Goal: Task Accomplishment & Management: Use online tool/utility

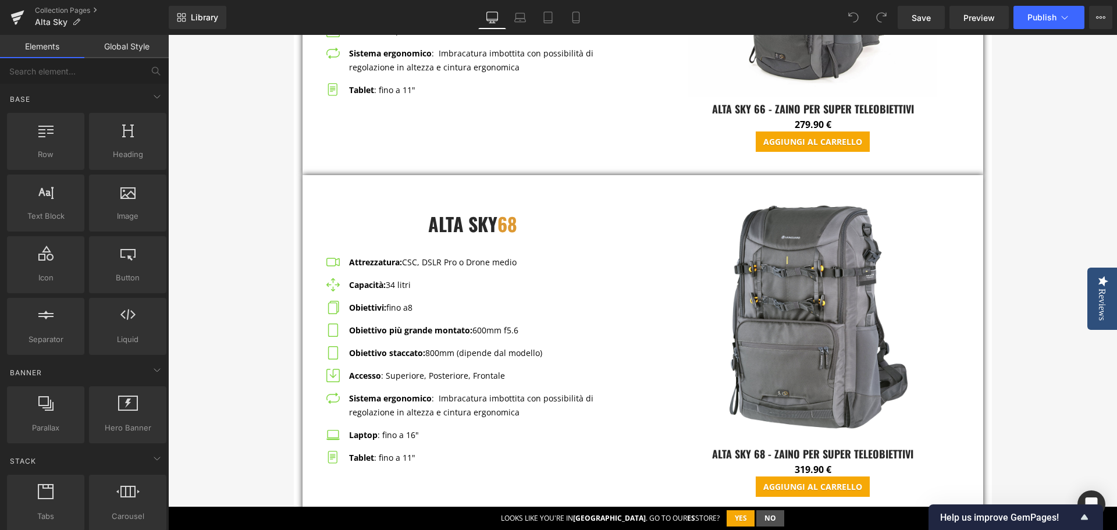
scroll to position [4598, 0]
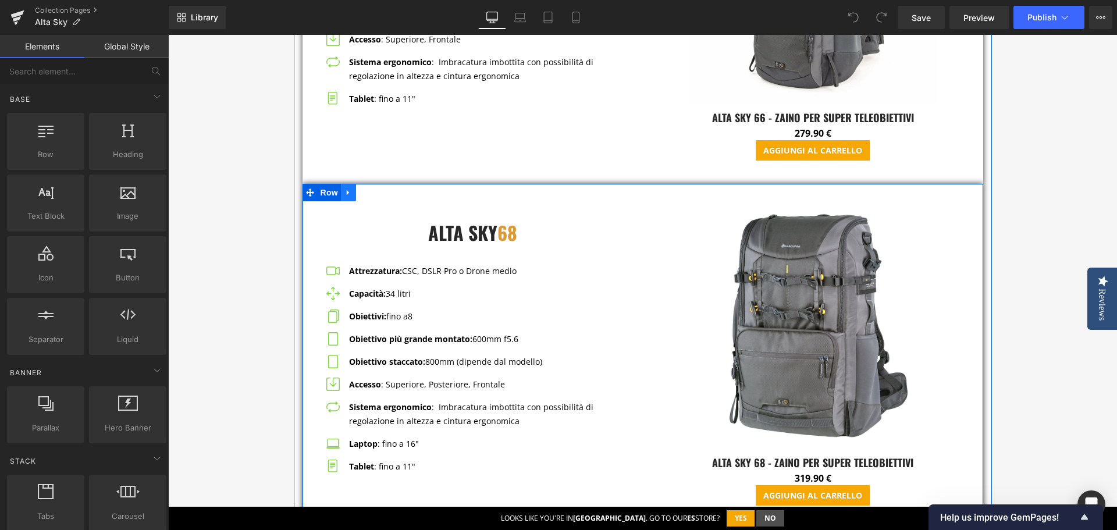
click at [345, 194] on icon at bounding box center [349, 192] width 8 height 9
click at [360, 193] on icon at bounding box center [364, 193] width 8 height 8
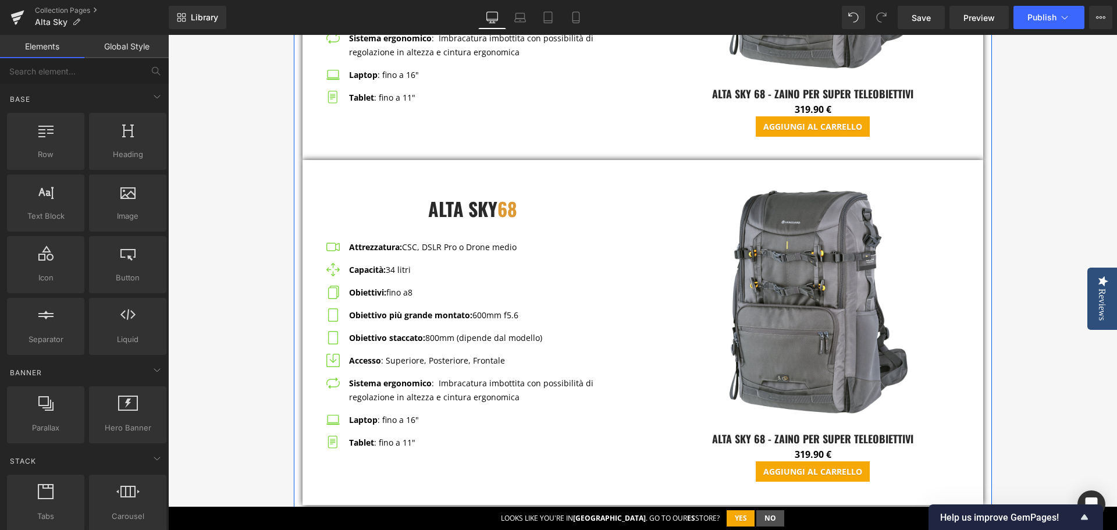
scroll to position [5045, 0]
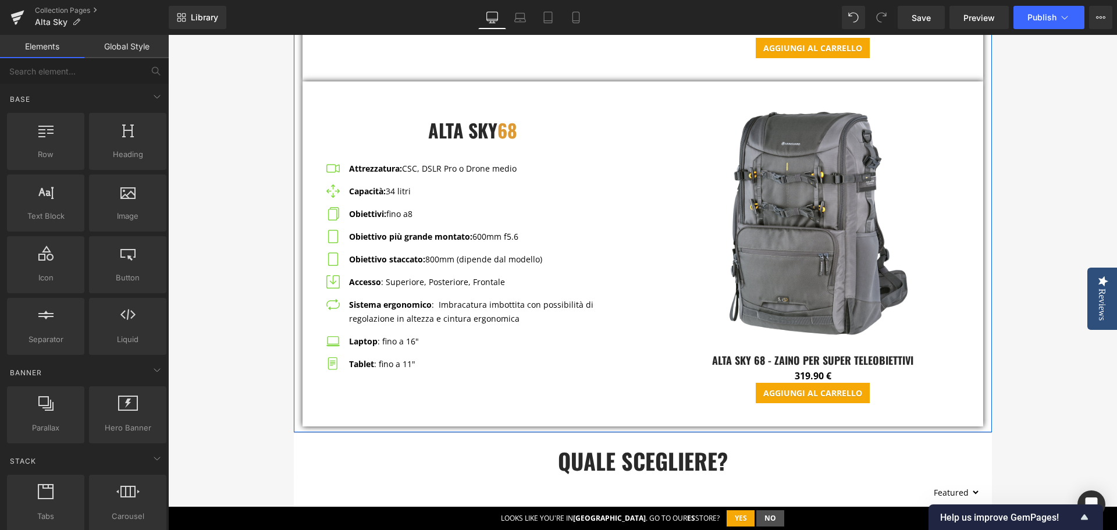
click at [506, 132] on span "68" at bounding box center [508, 129] width 20 height 27
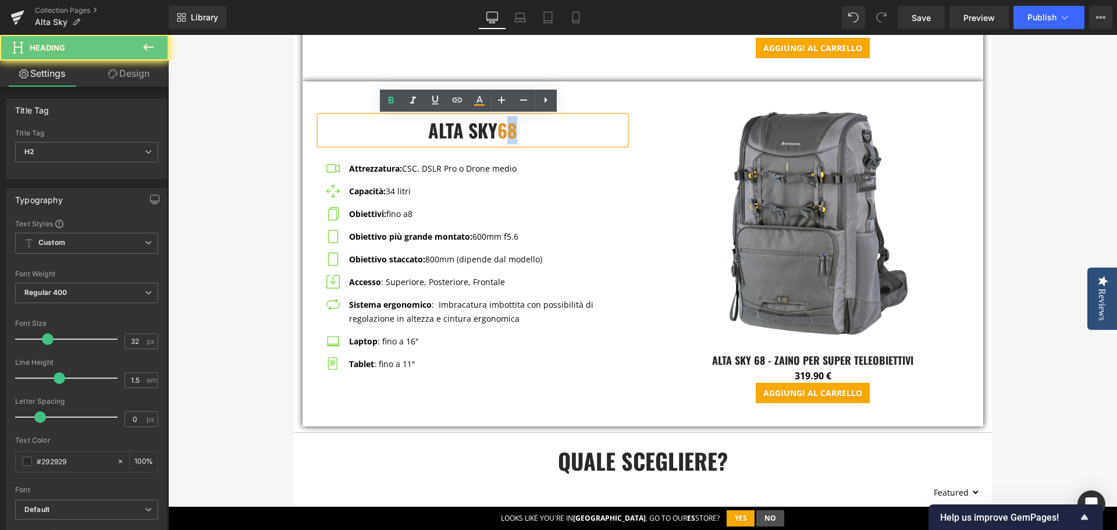
drag, startPoint x: 514, startPoint y: 134, endPoint x: 508, endPoint y: 133, distance: 6.5
click at [508, 133] on span "68" at bounding box center [508, 129] width 20 height 27
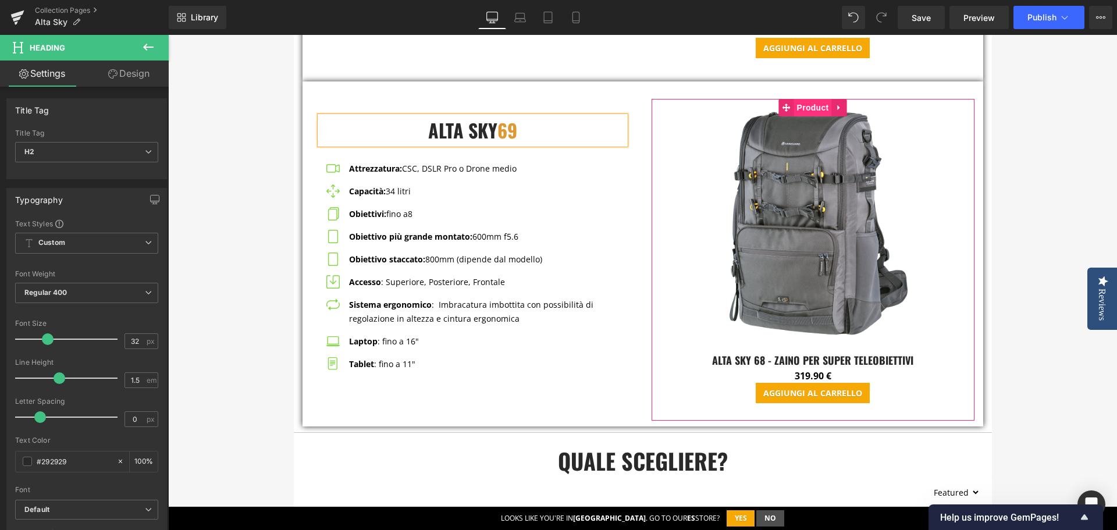
click at [799, 113] on span "Product" at bounding box center [813, 107] width 38 height 17
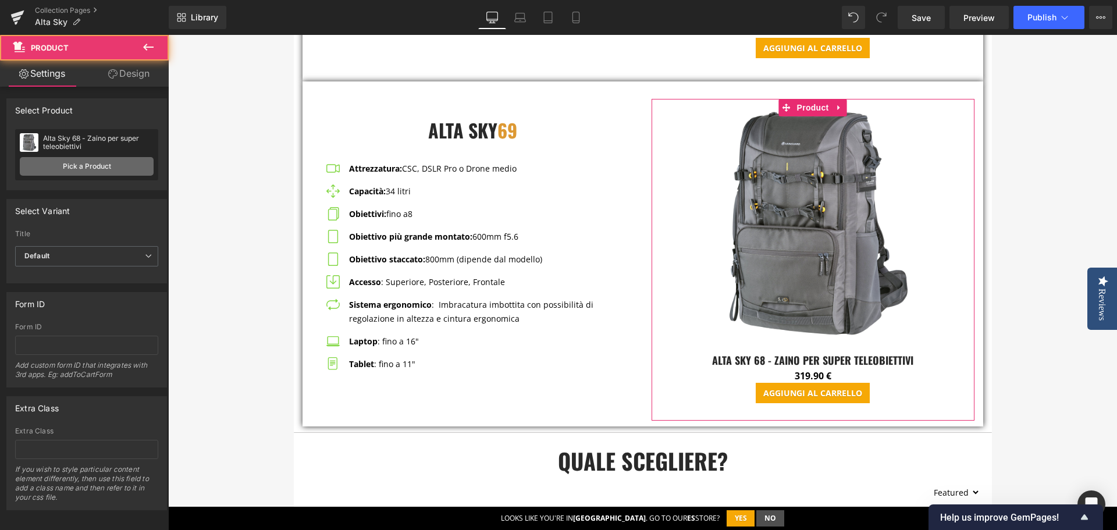
click at [81, 165] on link "Pick a Product" at bounding box center [87, 166] width 134 height 19
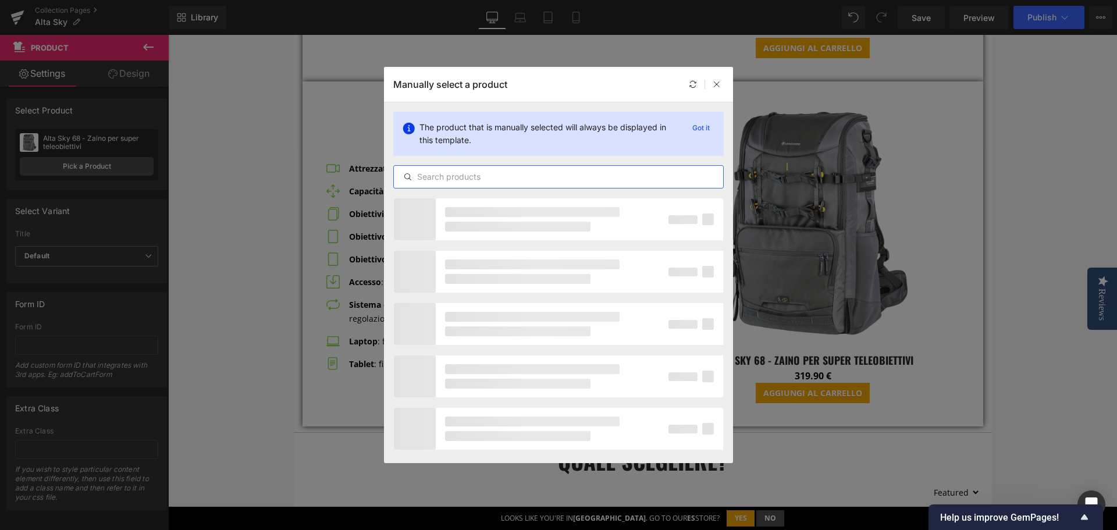
click at [470, 174] on input "text" at bounding box center [558, 177] width 329 height 14
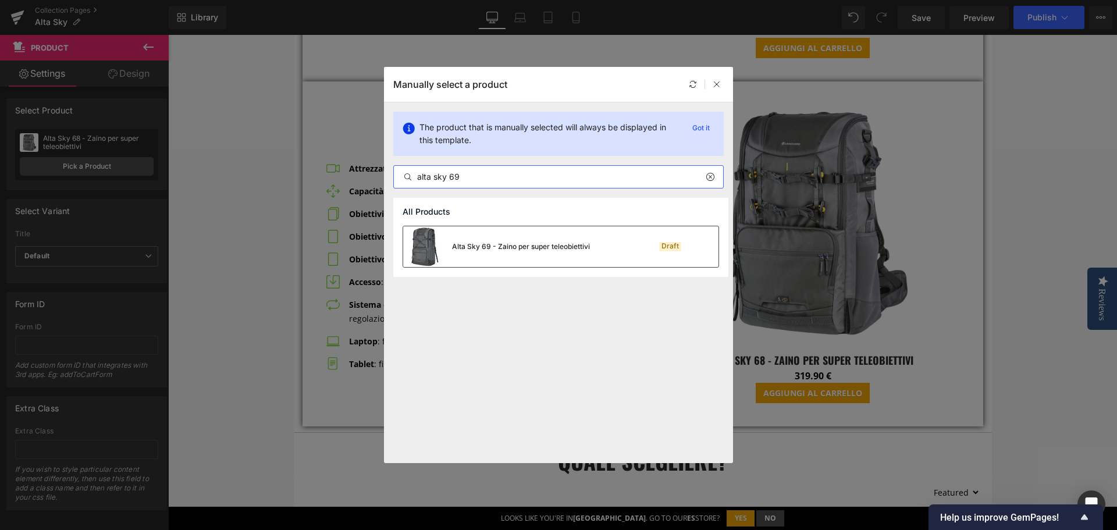
type input "alta sky 69"
click at [496, 251] on div "Alta Sky 69 - Zaino per super teleobiettivi" at bounding box center [521, 247] width 138 height 10
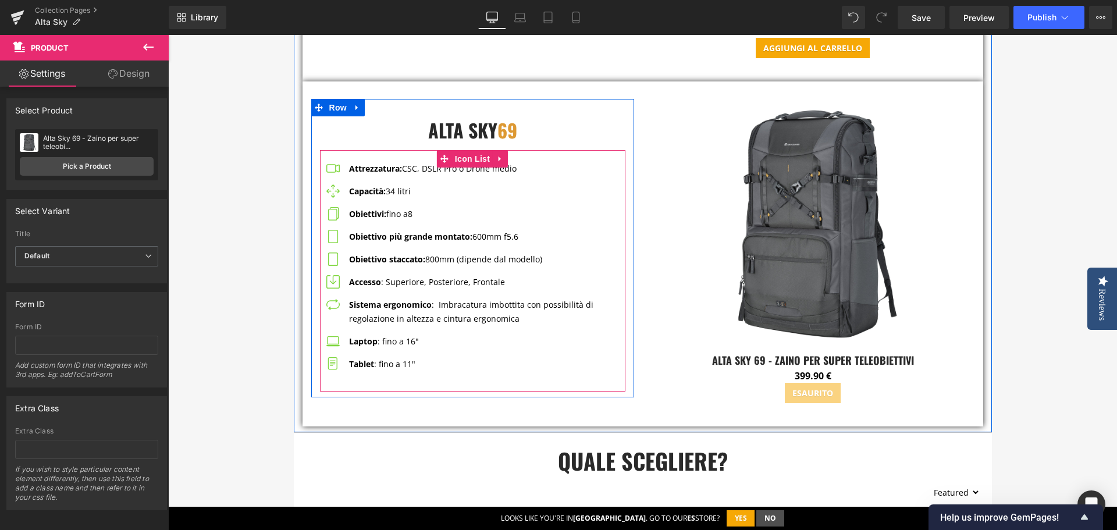
click at [410, 172] on p "Attrezzatura: CSC, DSLR Pro o Drone medio" at bounding box center [487, 169] width 276 height 14
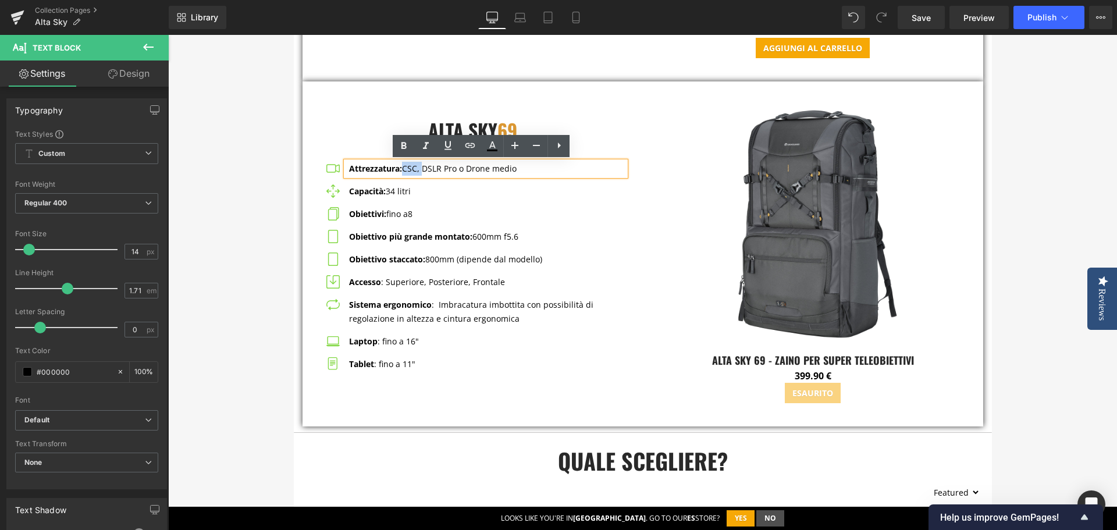
drag, startPoint x: 400, startPoint y: 169, endPoint x: 420, endPoint y: 169, distance: 19.2
click at [420, 169] on p "Attrezzatura: CSC, DSLR Pro o Drone medio" at bounding box center [487, 169] width 276 height 14
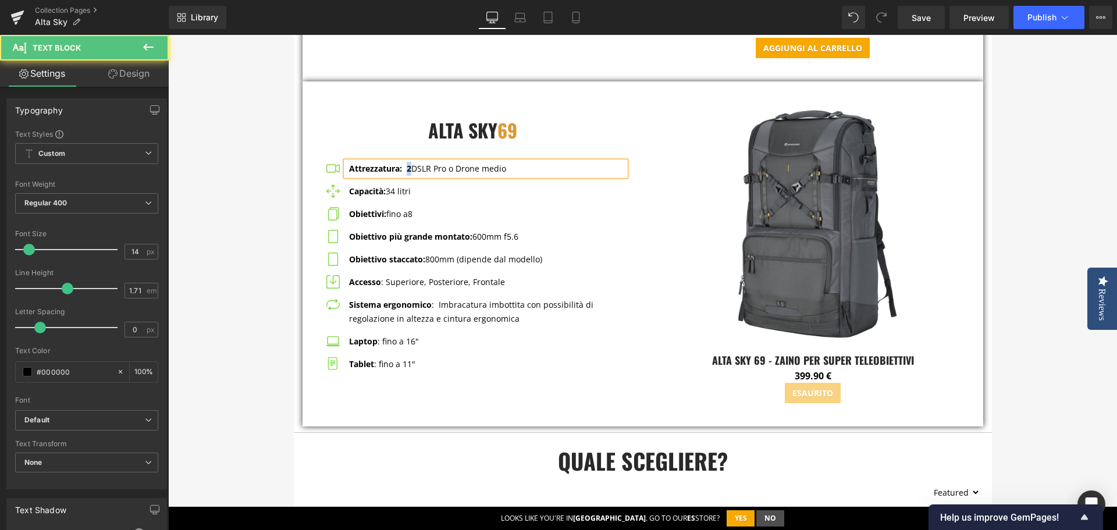
click at [404, 169] on strong "Attrezzatura: 2" at bounding box center [380, 168] width 62 height 11
click at [405, 144] on icon at bounding box center [404, 145] width 5 height 7
click at [449, 169] on p "Attrezzatura: 2 DSLR Pro o Drone medio" at bounding box center [487, 169] width 276 height 14
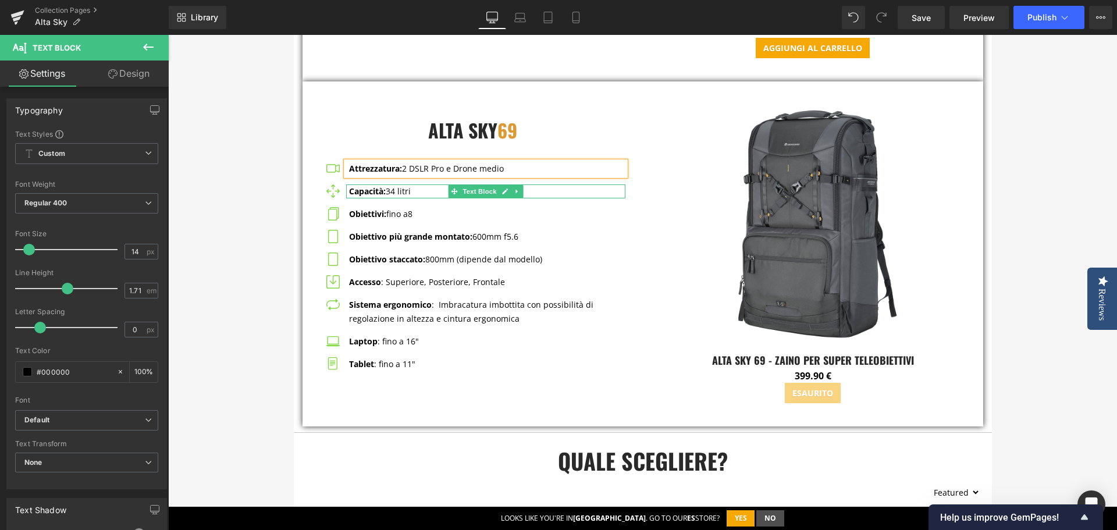
click at [388, 191] on p "Capacità: 34 litri" at bounding box center [487, 191] width 276 height 14
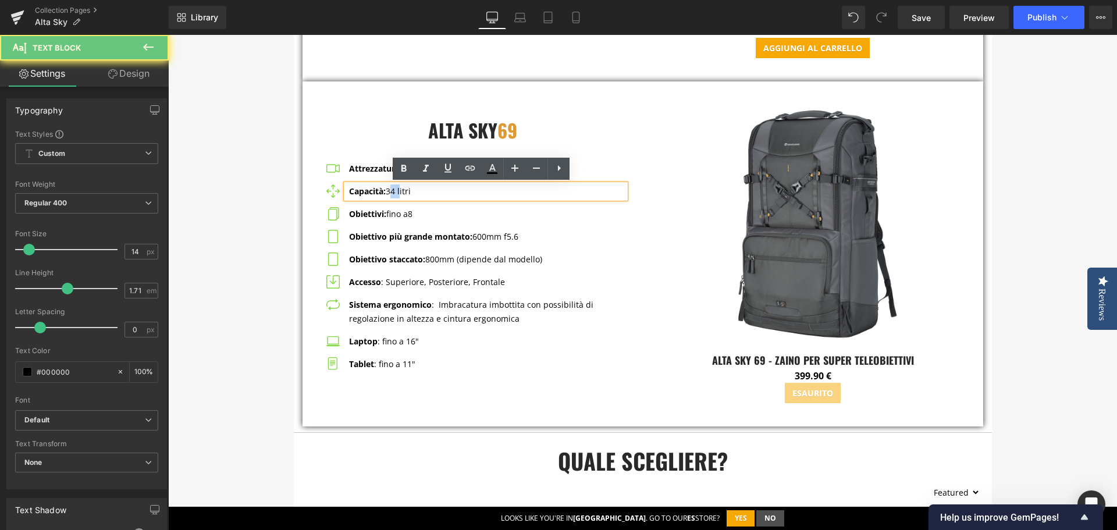
click at [388, 191] on p "Capacità: 34 litri" at bounding box center [487, 191] width 276 height 14
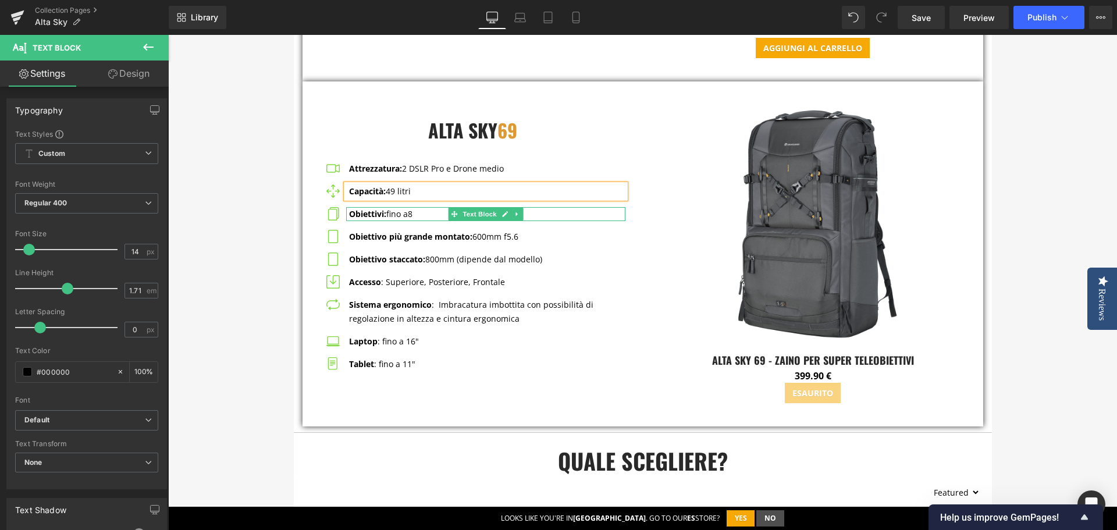
click at [408, 216] on span "8" at bounding box center [410, 213] width 5 height 11
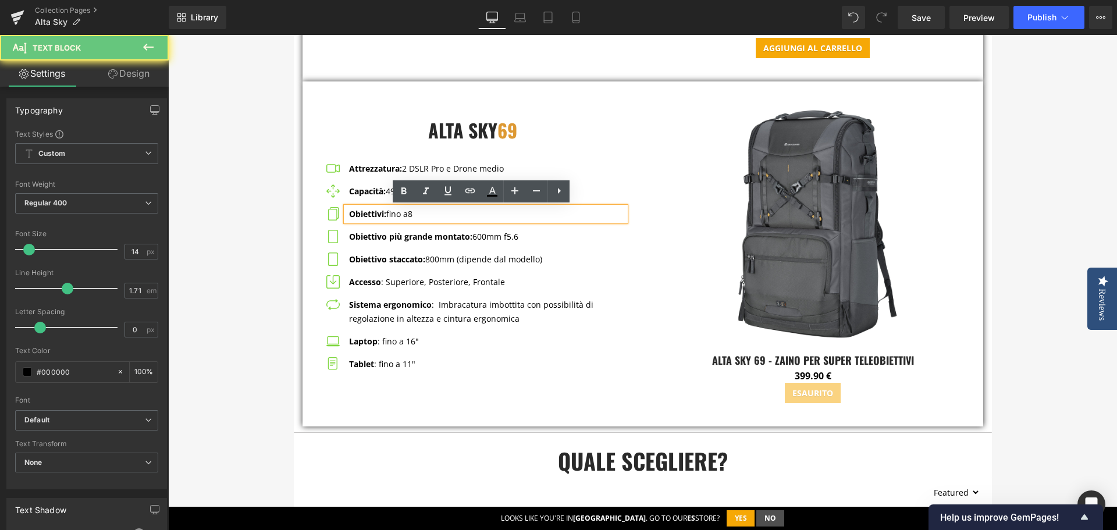
click at [411, 215] on span "8" at bounding box center [410, 213] width 5 height 11
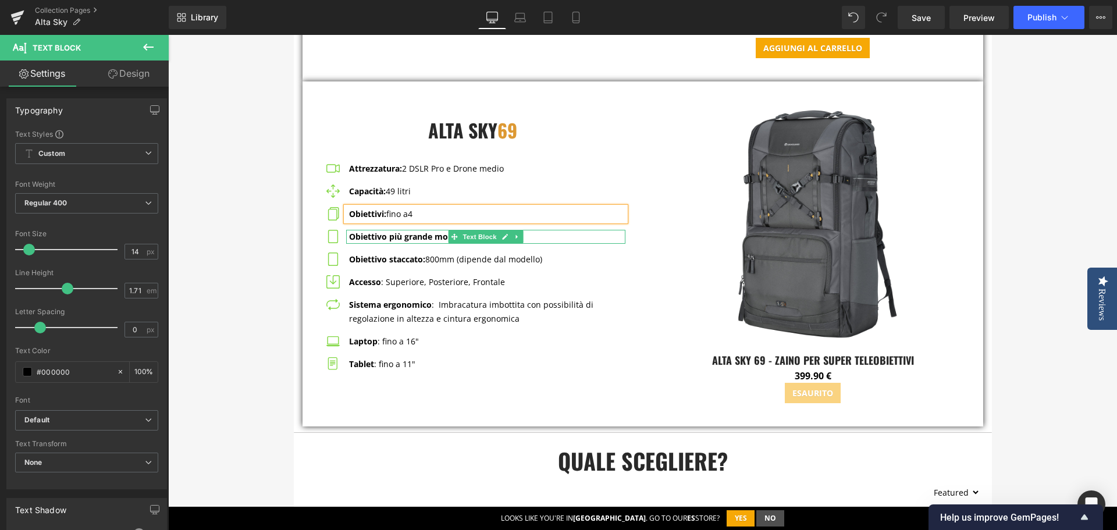
click at [502, 239] on icon at bounding box center [505, 236] width 6 height 7
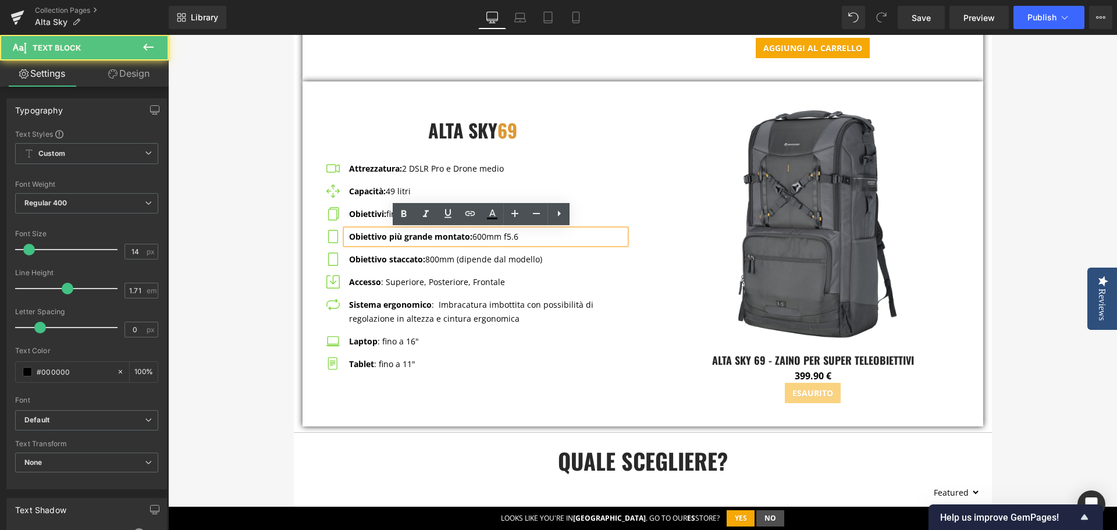
drag, startPoint x: 521, startPoint y: 240, endPoint x: 475, endPoint y: 237, distance: 46.6
click at [475, 237] on p "Obiettivo più grande montato: 600mm f5.6" at bounding box center [487, 237] width 276 height 14
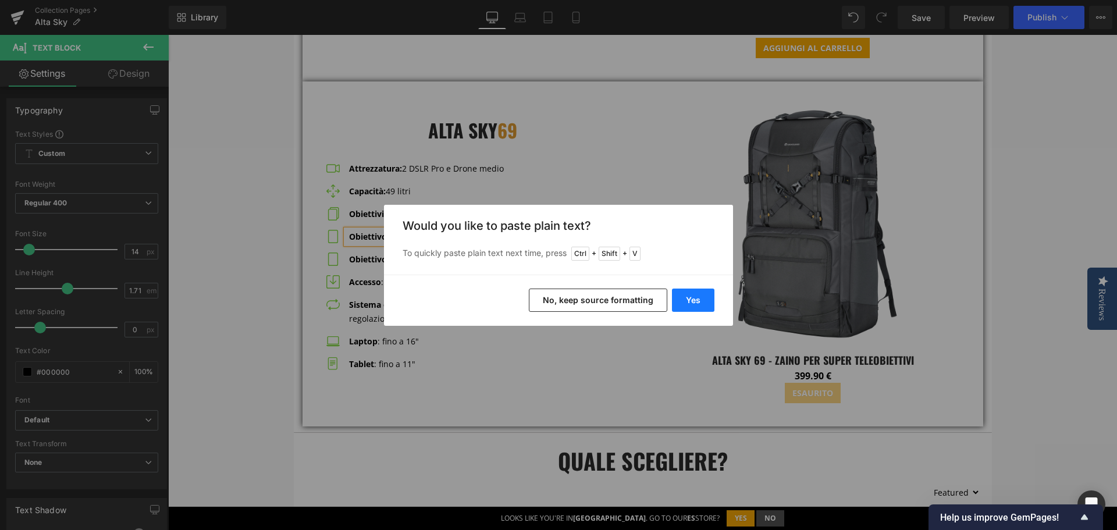
drag, startPoint x: 694, startPoint y: 299, endPoint x: 524, endPoint y: 265, distance: 173.4
click at [694, 299] on button "Yes" at bounding box center [693, 300] width 42 height 23
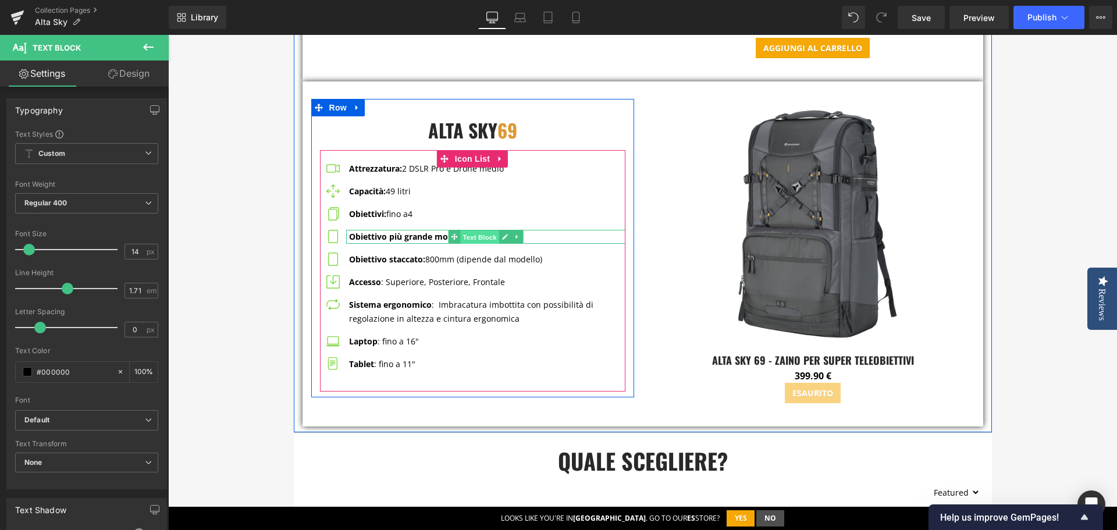
click at [470, 235] on span "Text Block" at bounding box center [479, 237] width 38 height 14
click at [503, 238] on icon at bounding box center [505, 236] width 6 height 7
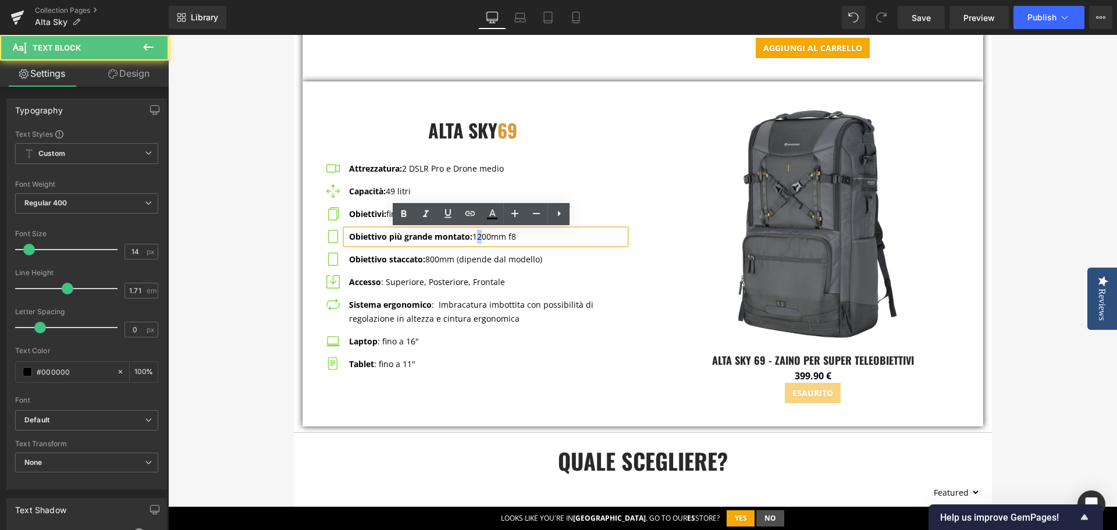
click at [472, 236] on p "Obiettivo più grande montato: 1200mm f8" at bounding box center [487, 237] width 276 height 14
drag, startPoint x: 518, startPoint y: 240, endPoint x: 470, endPoint y: 237, distance: 47.8
click at [470, 237] on p "Obiettivo più grande montato: 1200mm f8" at bounding box center [487, 237] width 276 height 14
copy p "1200mm f8"
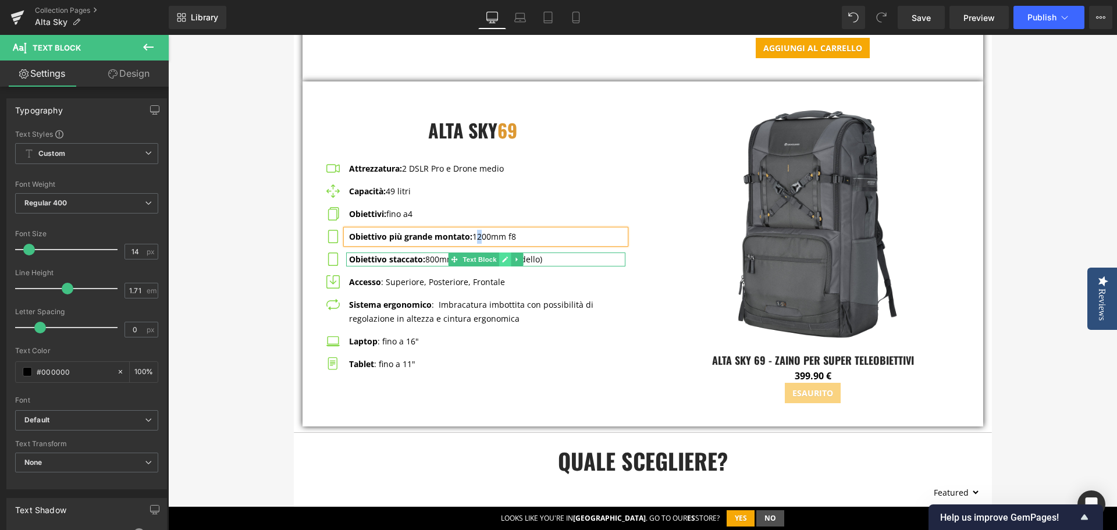
click at [502, 261] on icon at bounding box center [505, 259] width 6 height 7
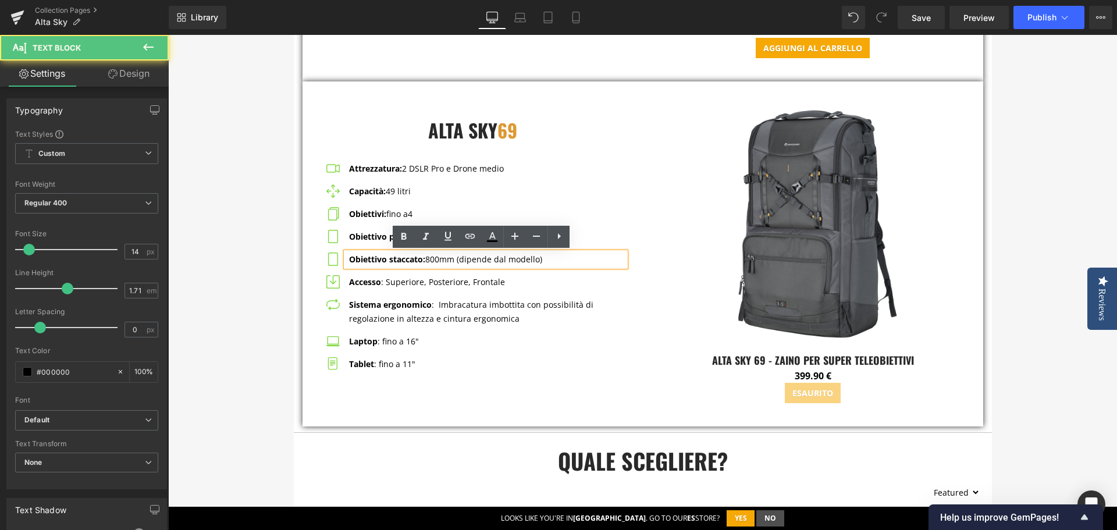
drag, startPoint x: 427, startPoint y: 260, endPoint x: 555, endPoint y: 254, distance: 128.2
click at [555, 254] on p "Obiettivo staccato: 800mm (dipende dal modello)" at bounding box center [487, 260] width 276 height 14
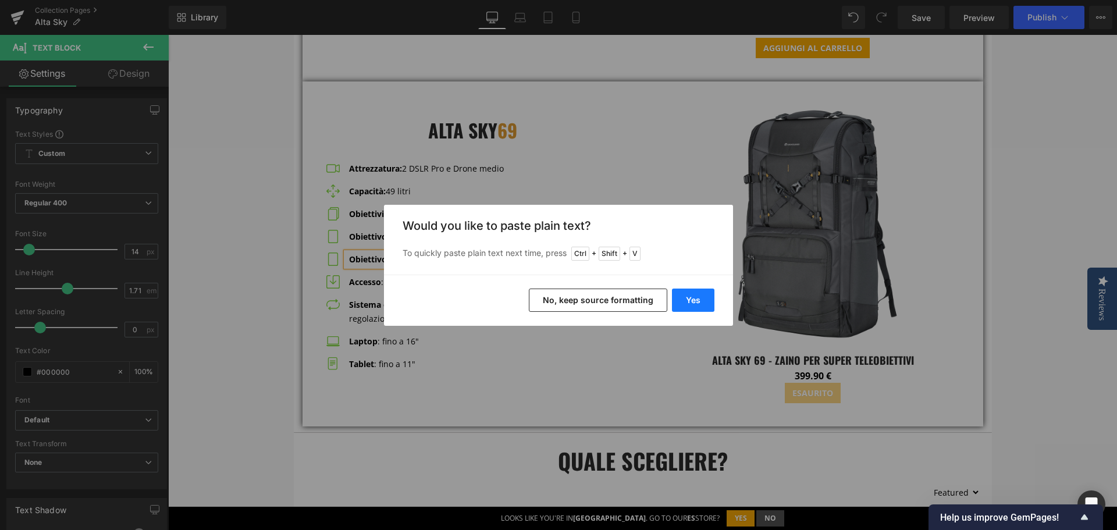
click at [698, 295] on button "Yes" at bounding box center [693, 300] width 42 height 23
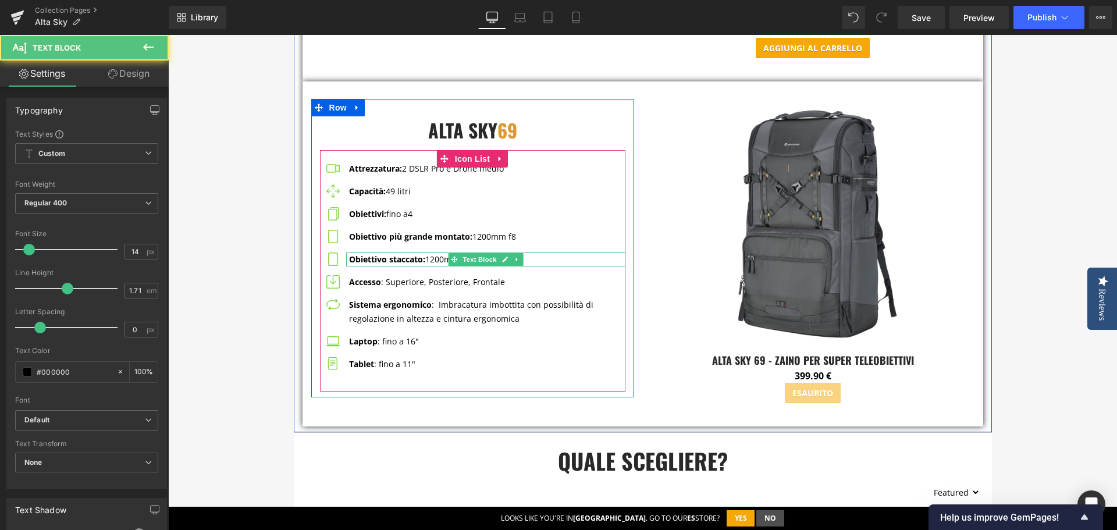
click at [423, 260] on p "Obiettivo staccato: 1200mm f8" at bounding box center [487, 260] width 276 height 14
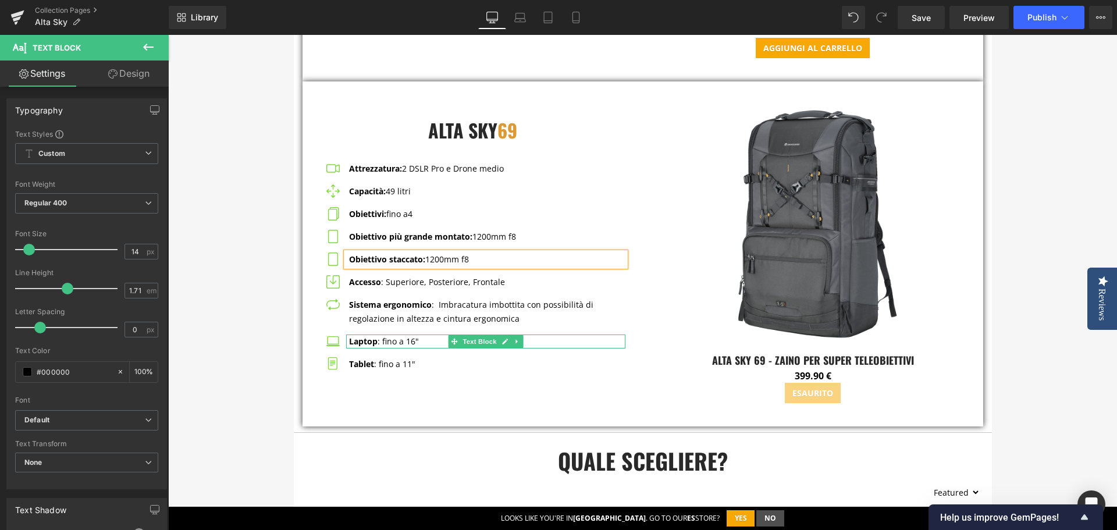
click at [400, 342] on p "Laptop : fino a 16"" at bounding box center [487, 342] width 276 height 14
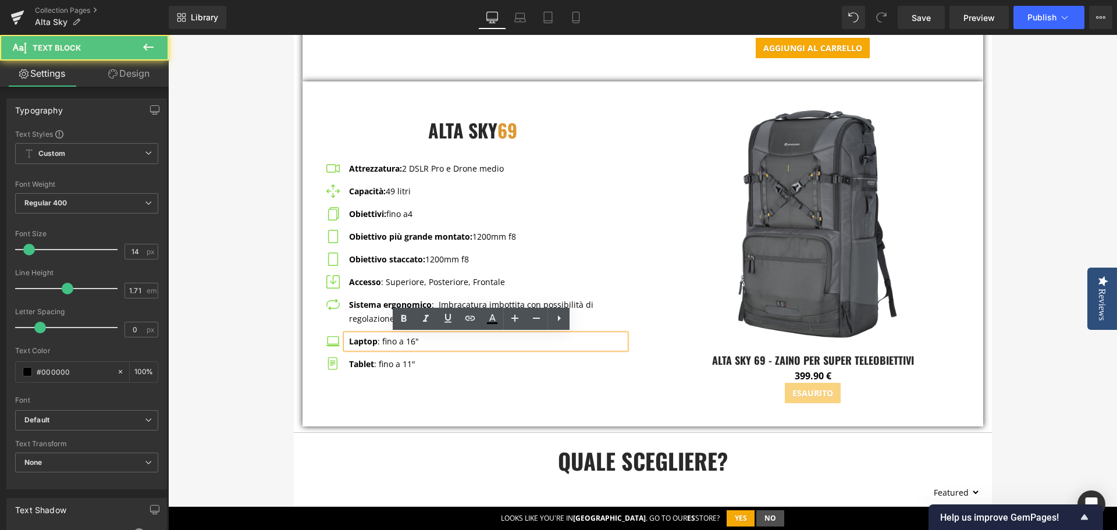
click at [403, 342] on p "Laptop : fino a 16"" at bounding box center [487, 342] width 276 height 14
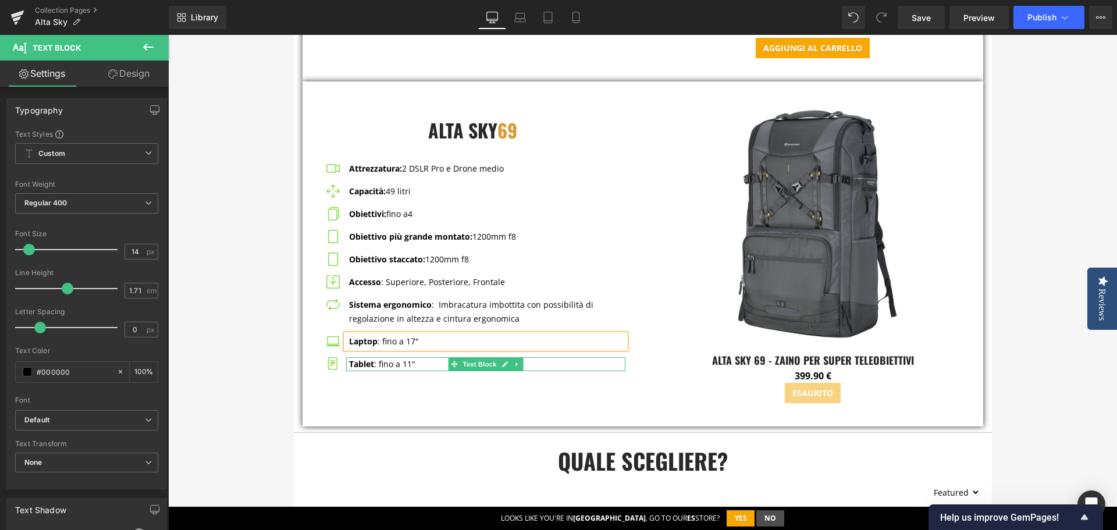
click at [402, 366] on p "Tablet : fino a 11"" at bounding box center [487, 364] width 276 height 14
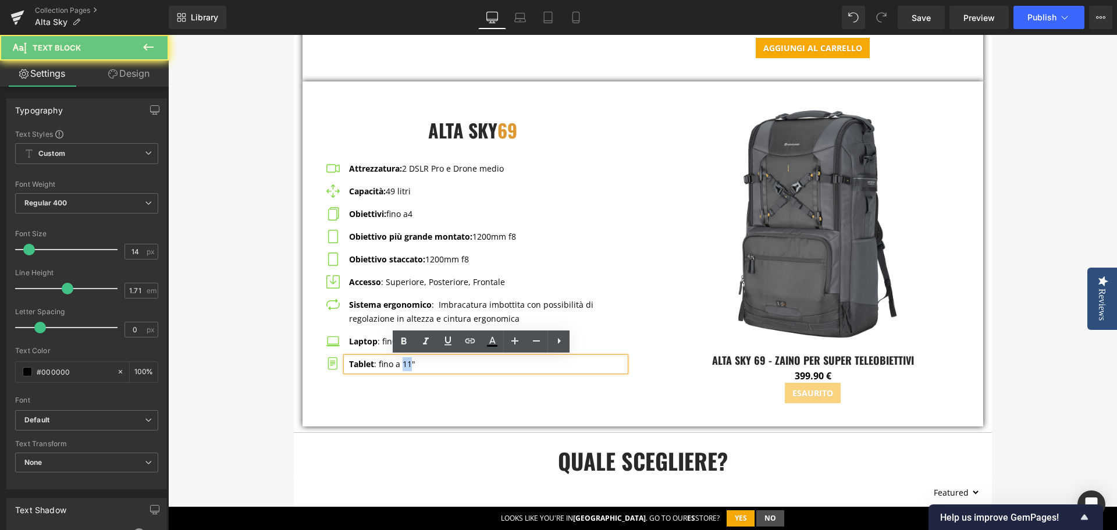
click at [402, 366] on p "Tablet : fino a 11"" at bounding box center [487, 364] width 276 height 14
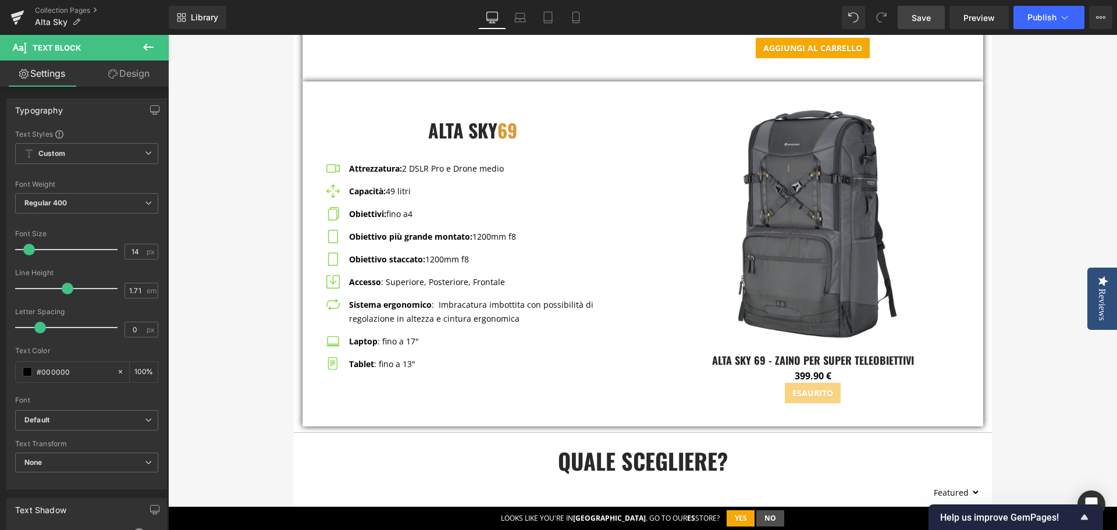
click at [932, 14] on link "Save" at bounding box center [921, 17] width 47 height 23
click at [1045, 10] on button "Publish" at bounding box center [1049, 17] width 71 height 23
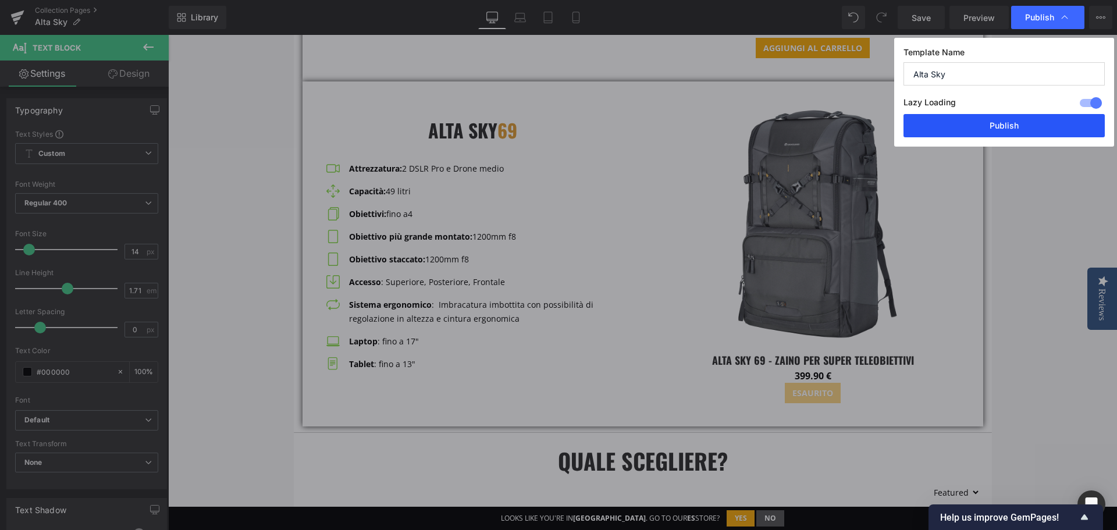
click at [1014, 125] on button "Publish" at bounding box center [1004, 125] width 201 height 23
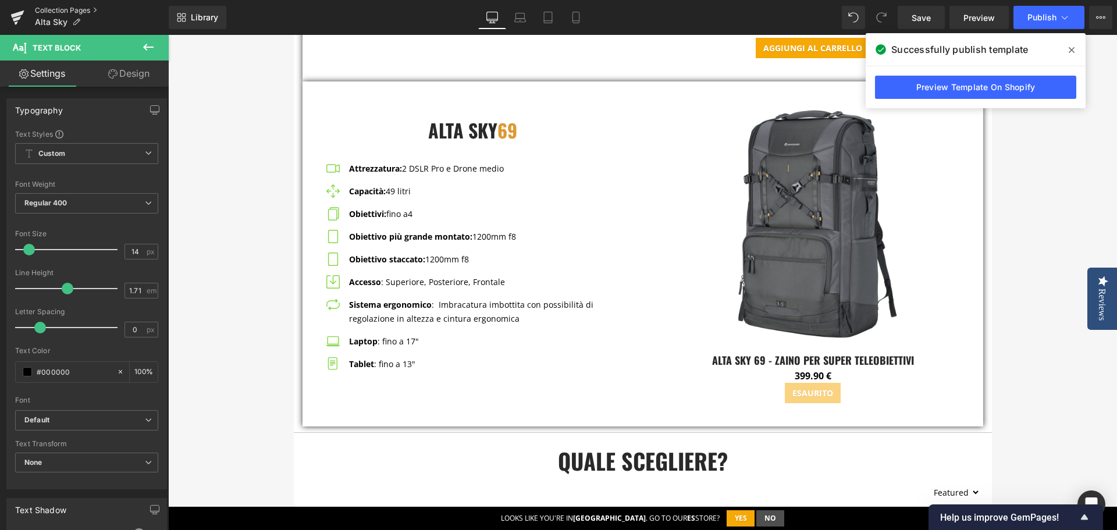
click at [48, 10] on link "Collection Pages" at bounding box center [102, 10] width 134 height 9
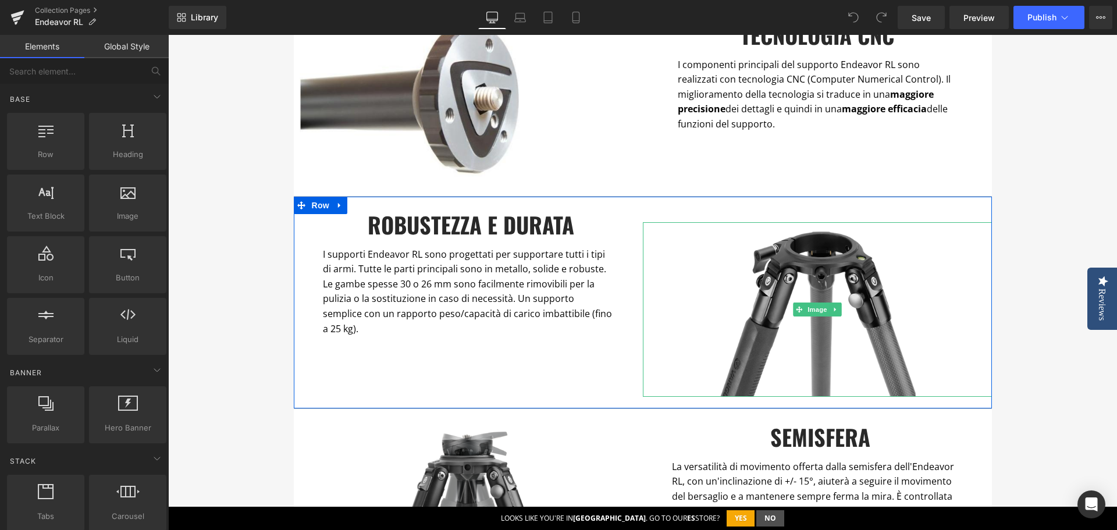
scroll to position [524, 0]
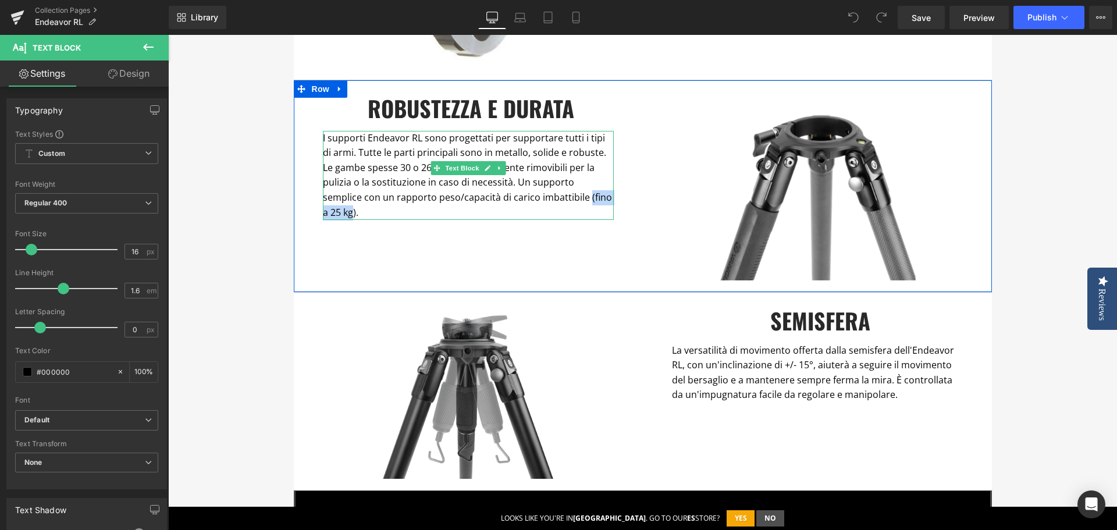
drag, startPoint x: 562, startPoint y: 198, endPoint x: 510, endPoint y: 198, distance: 52.4
click at [510, 198] on p "I supporti Endeavor RL sono progettati per supportare tutti i tipi di armi. Tut…" at bounding box center [468, 176] width 291 height 90
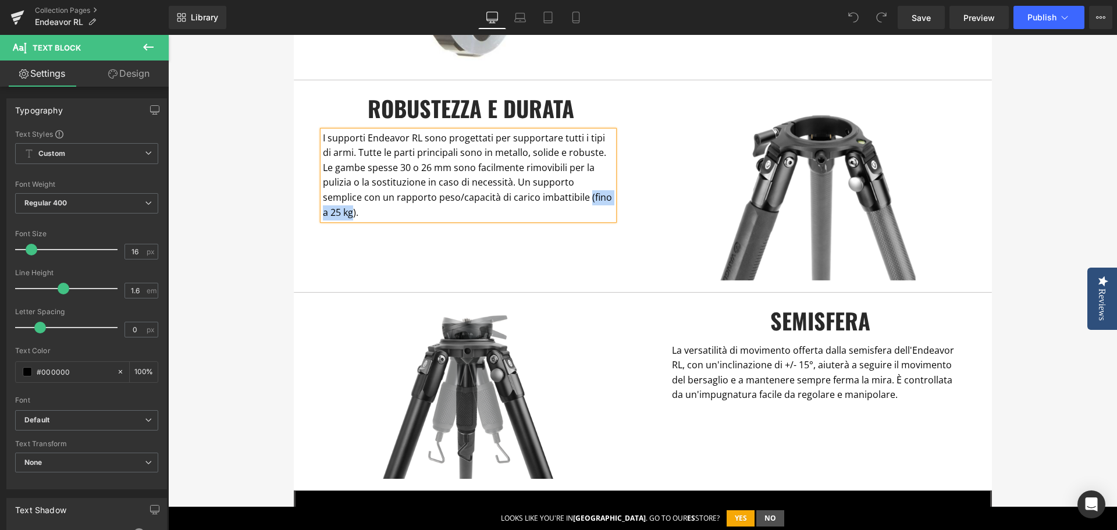
click at [549, 199] on p "I supporti Endeavor RL sono progettati per supportare tutti i tipi di armi. Tut…" at bounding box center [468, 176] width 291 height 90
drag, startPoint x: 564, startPoint y: 198, endPoint x: 507, endPoint y: 200, distance: 57.1
click at [507, 200] on p "I supporti Endeavor RL sono progettati per supportare tutti i tipi di armi. Tut…" at bounding box center [468, 176] width 291 height 90
click at [565, 198] on p "I supporti Endeavor RL sono progettati per supportare tutti i tipi di armi. Tut…" at bounding box center [468, 176] width 291 height 90
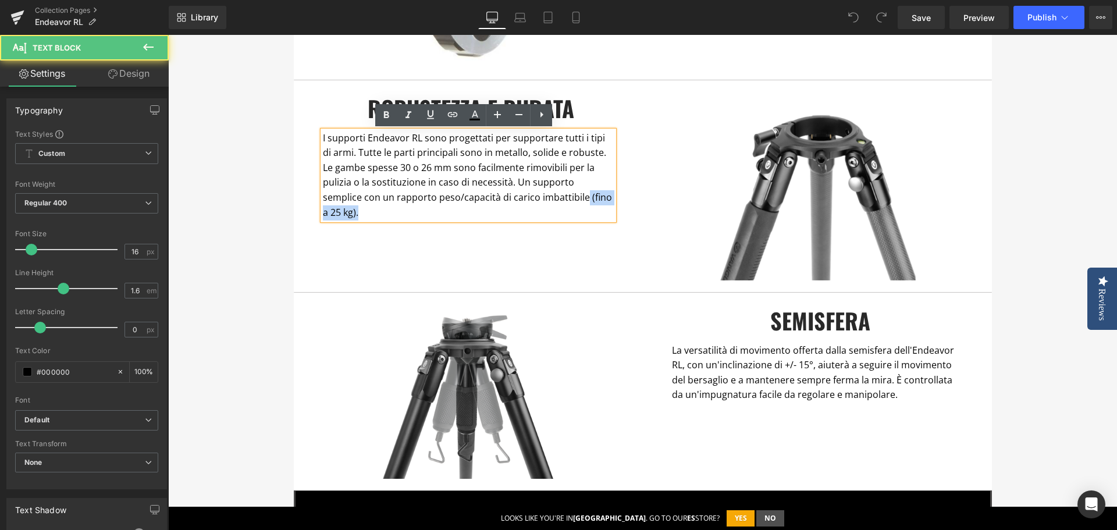
drag, startPoint x: 575, startPoint y: 199, endPoint x: 508, endPoint y: 196, distance: 67.0
click at [508, 196] on p "I supporti Endeavor RL sono progettati per supportare tutti i tipi di armi. Tut…" at bounding box center [468, 176] width 291 height 90
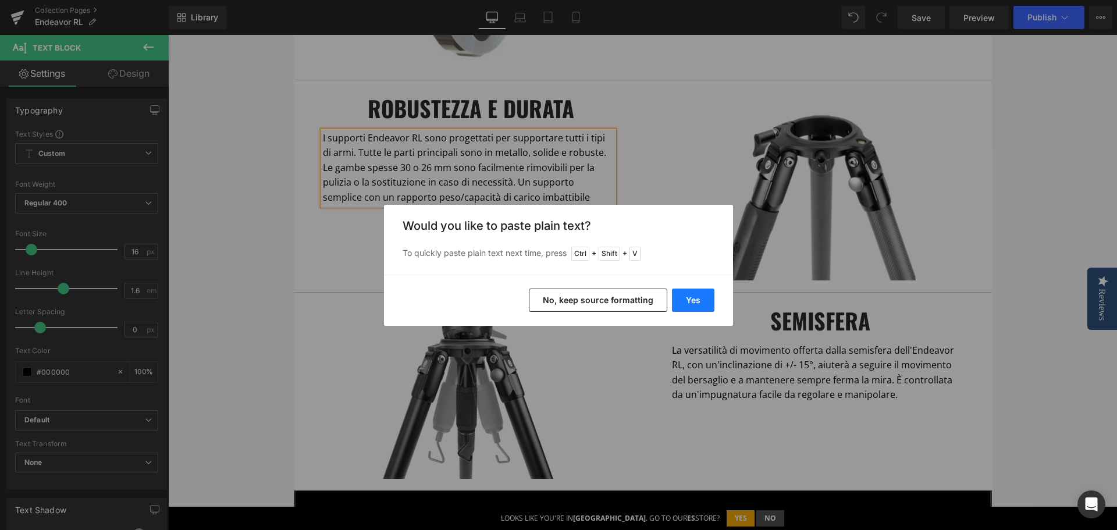
click at [685, 290] on button "Yes" at bounding box center [693, 300] width 42 height 23
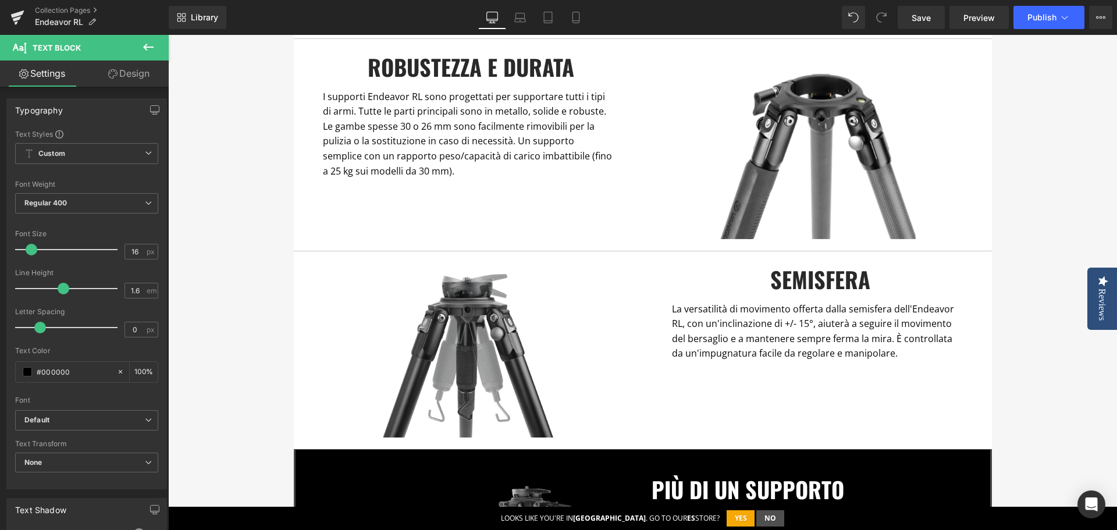
scroll to position [582, 0]
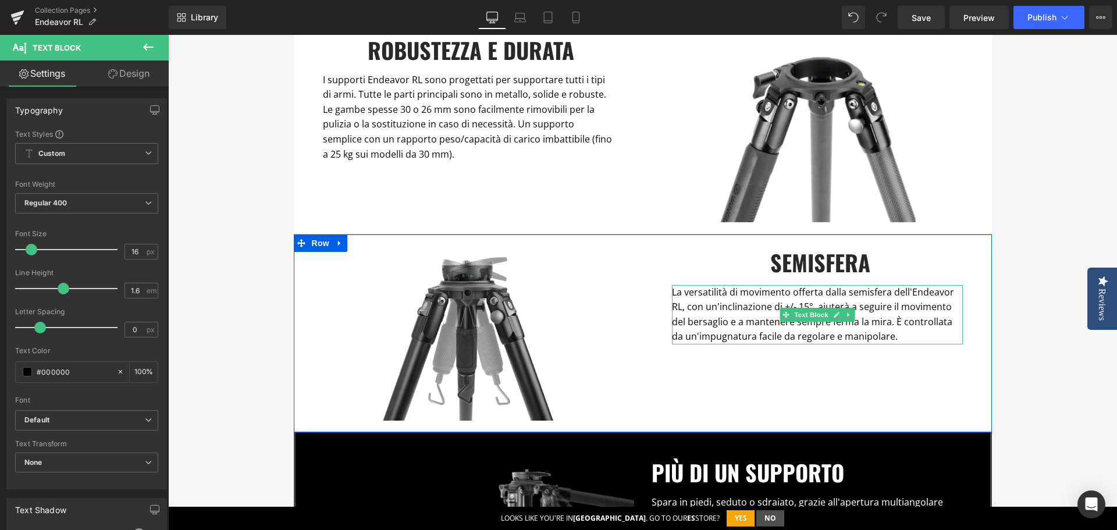
click at [819, 328] on p "La versatilità di movimento offerta dalla semisfera dell'Endeavor RL, con un'in…" at bounding box center [817, 314] width 291 height 59
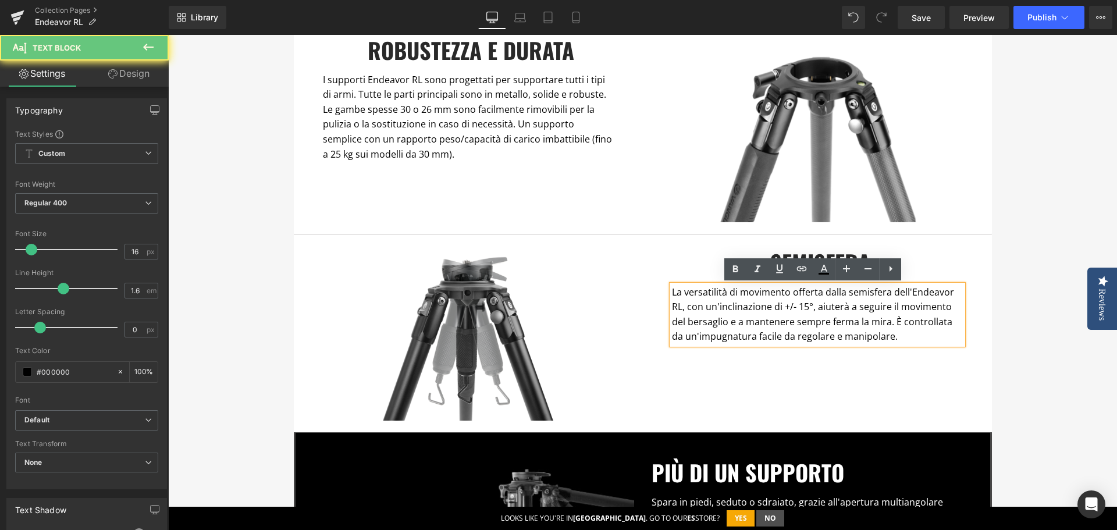
click at [893, 339] on p "La versatilità di movimento offerta dalla semisfera dell'Endeavor RL, con un'in…" at bounding box center [817, 314] width 291 height 59
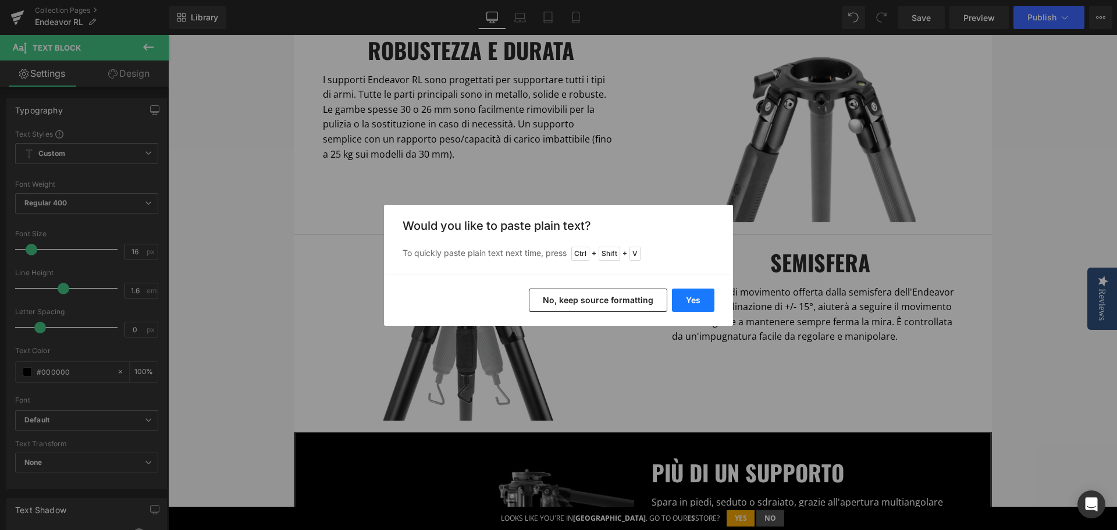
click at [701, 299] on button "Yes" at bounding box center [693, 300] width 42 height 23
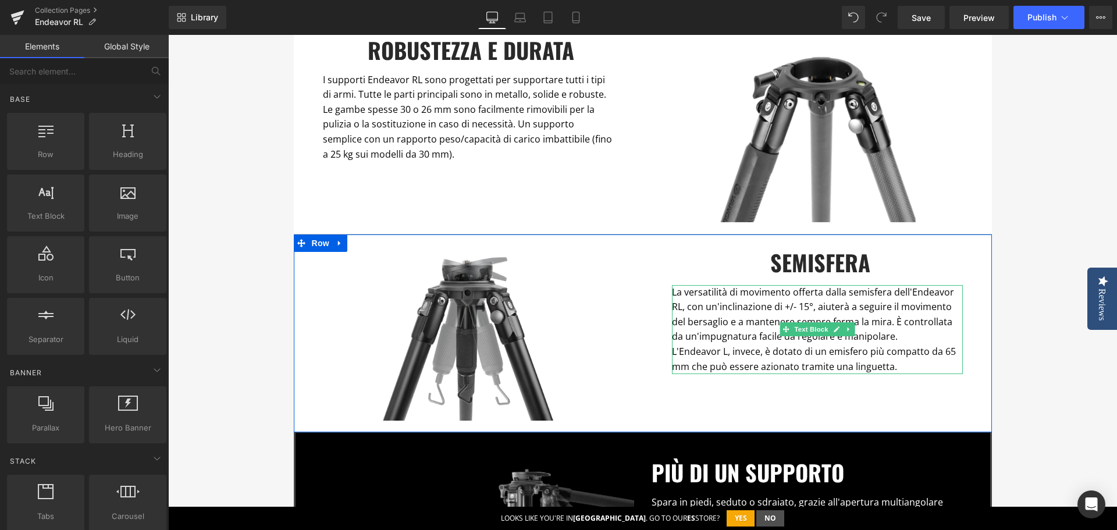
click at [693, 306] on p "La versatilità di movimento offerta dalla semisfera dell'Endeavor RL, con un'in…" at bounding box center [817, 314] width 291 height 59
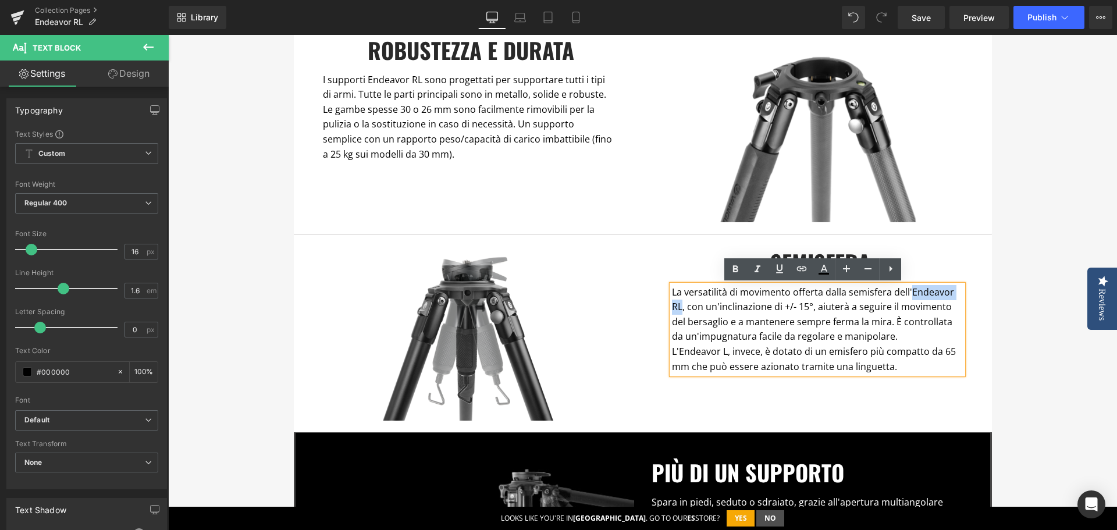
drag, startPoint x: 906, startPoint y: 292, endPoint x: 677, endPoint y: 308, distance: 229.3
click at [677, 308] on p "La versatilità di movimento offerta dalla semisfera dell'Endeavor RL, con un'in…" at bounding box center [817, 314] width 291 height 59
click at [740, 267] on icon at bounding box center [736, 269] width 14 height 14
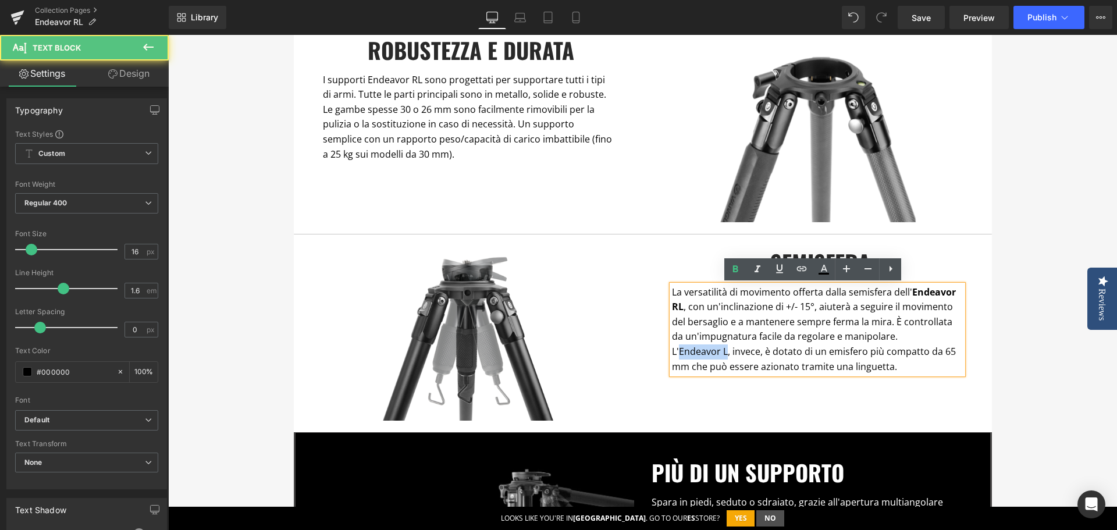
drag, startPoint x: 676, startPoint y: 353, endPoint x: 723, endPoint y: 353, distance: 47.1
click at [723, 353] on p "L'Endeavor L, invece, è dotato di un emisfero più compatto da 65 mm che può ess…" at bounding box center [817, 360] width 291 height 30
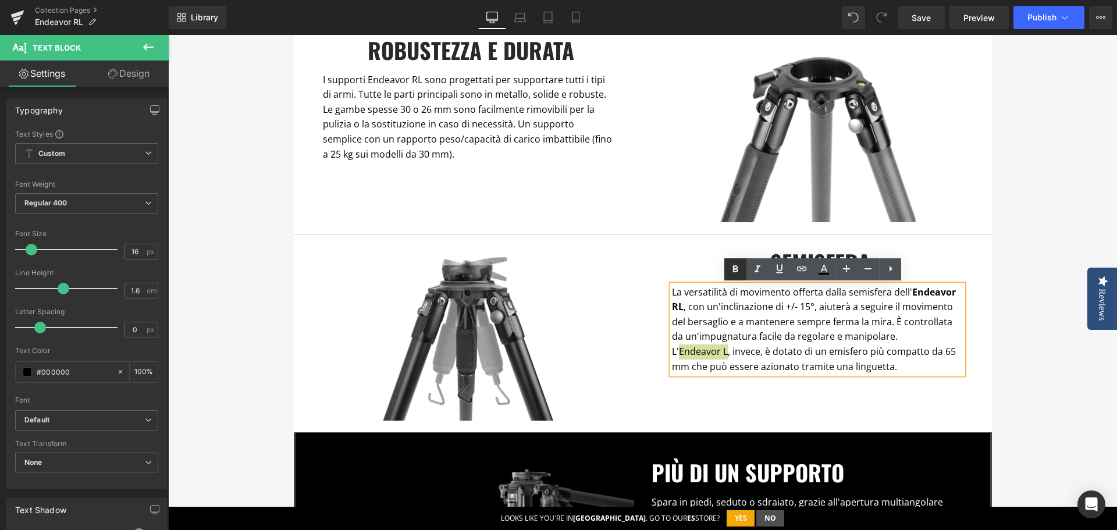
click at [736, 262] on icon at bounding box center [736, 269] width 14 height 14
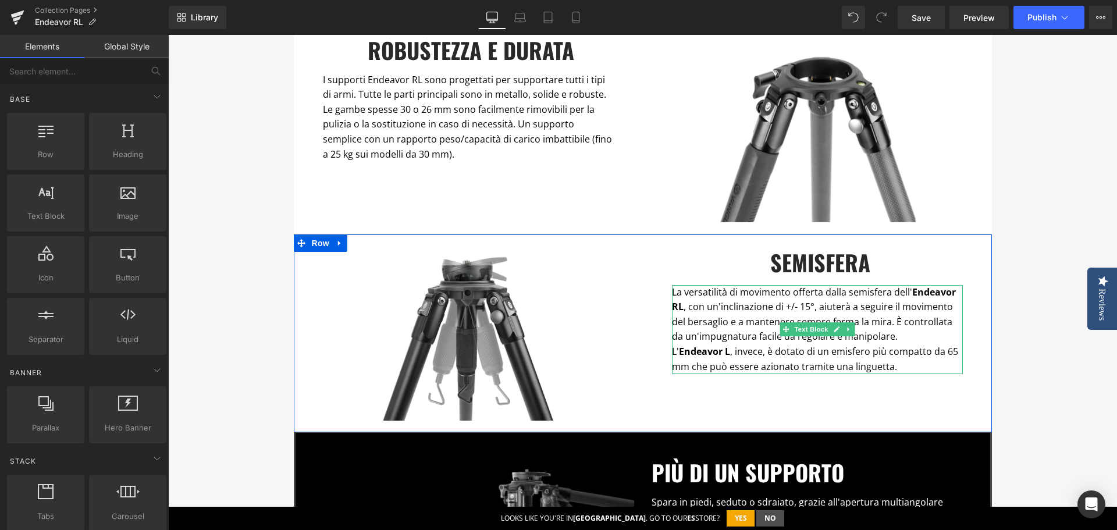
click at [822, 353] on p "L' Endeavor L , invece, è dotato di un emisfero più compatto da 65 mm che può e…" at bounding box center [817, 360] width 291 height 30
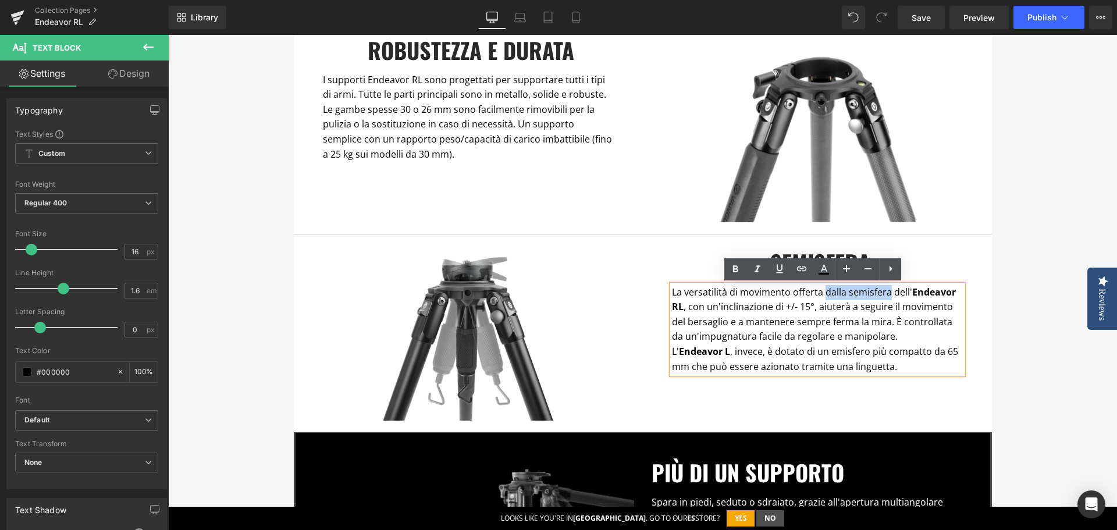
drag, startPoint x: 819, startPoint y: 293, endPoint x: 883, endPoint y: 296, distance: 64.7
click at [883, 296] on p "La versatilità di movimento offerta dalla semisfera dell' Endeavor RL , con un'…" at bounding box center [817, 314] width 291 height 59
copy p "dalla semisfera"
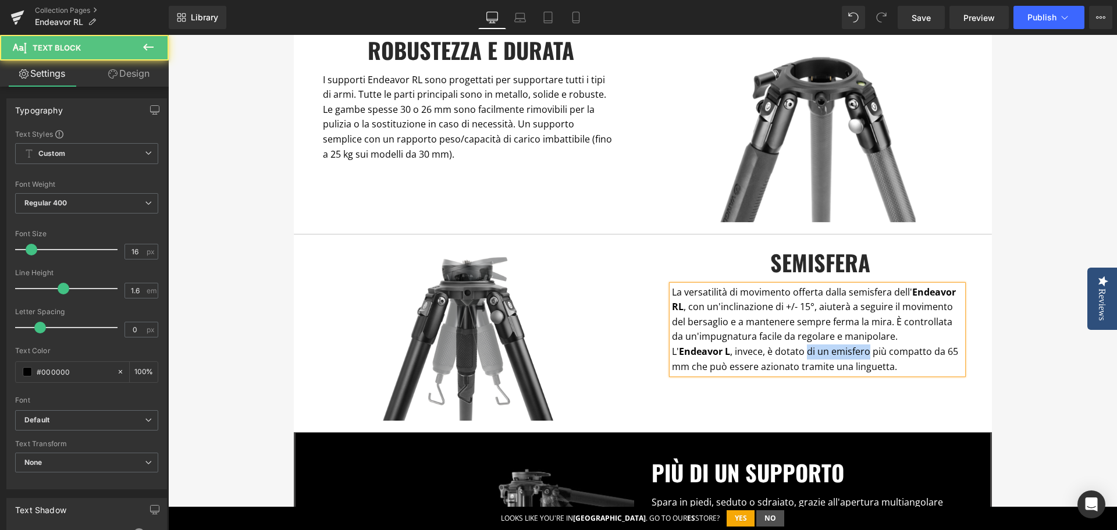
drag, startPoint x: 801, startPoint y: 350, endPoint x: 863, endPoint y: 350, distance: 61.7
click at [863, 350] on p "L' Endeavor L , invece, è dotato di un emisfero più compatto da 65 mm che può e…" at bounding box center [817, 360] width 291 height 30
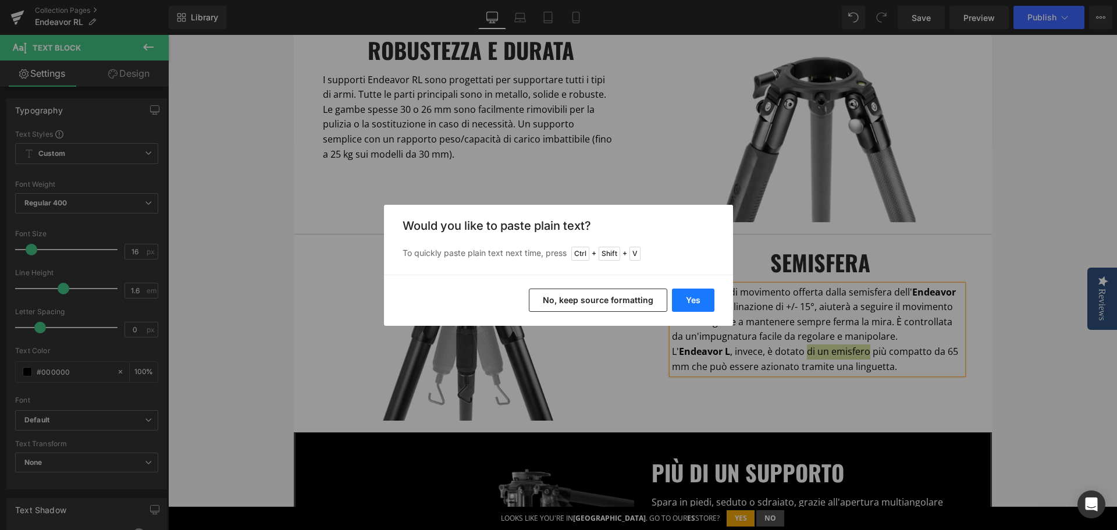
click at [698, 306] on button "Yes" at bounding box center [693, 300] width 42 height 23
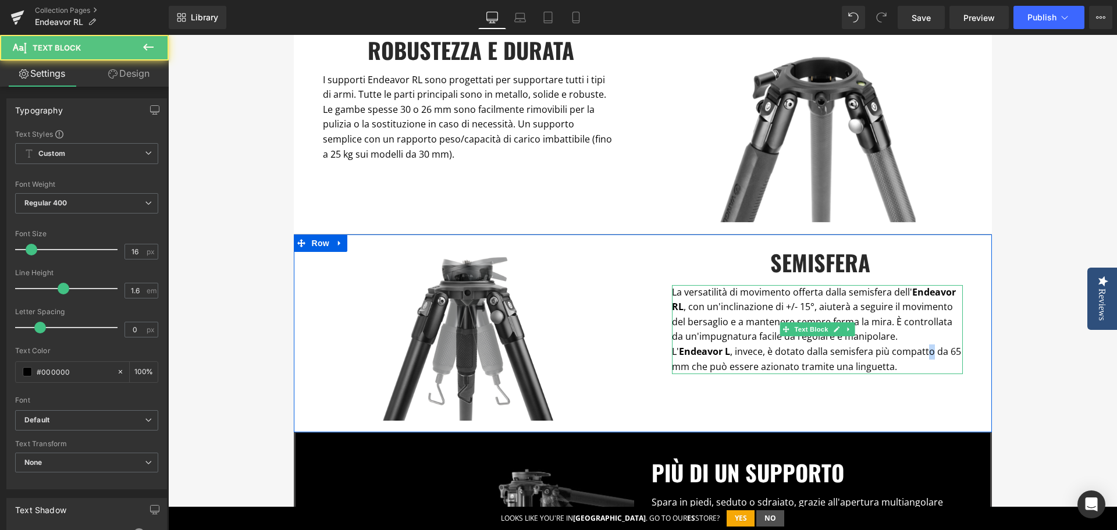
click at [925, 354] on p "L' Endeavor L , invece, è dotato dalla semisfera più compatto da 65 mm che può …" at bounding box center [817, 360] width 291 height 30
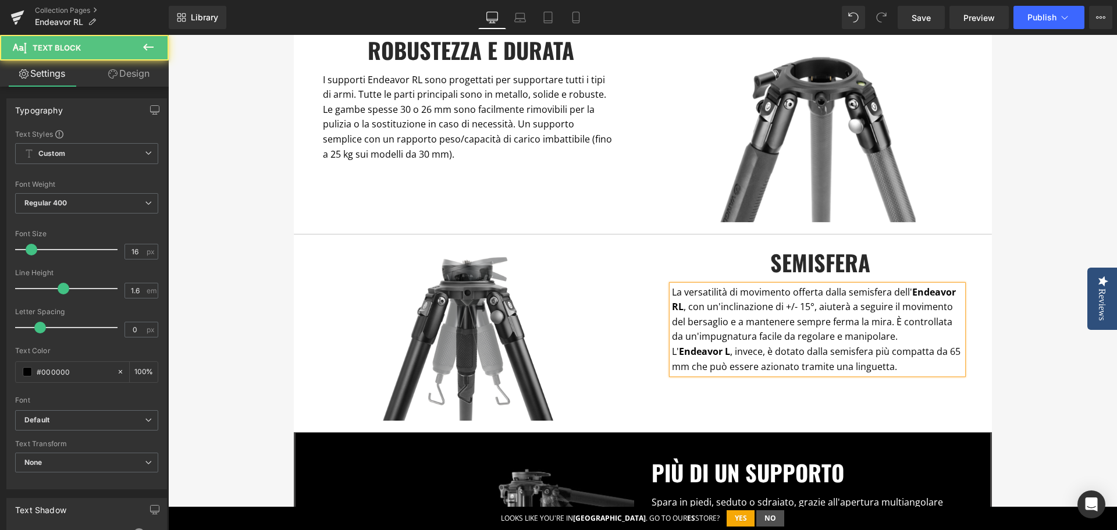
click at [889, 368] on p "L' Endeavor L , invece, è dotato dalla semisfera più compatta da 65 mm che può …" at bounding box center [817, 360] width 291 height 30
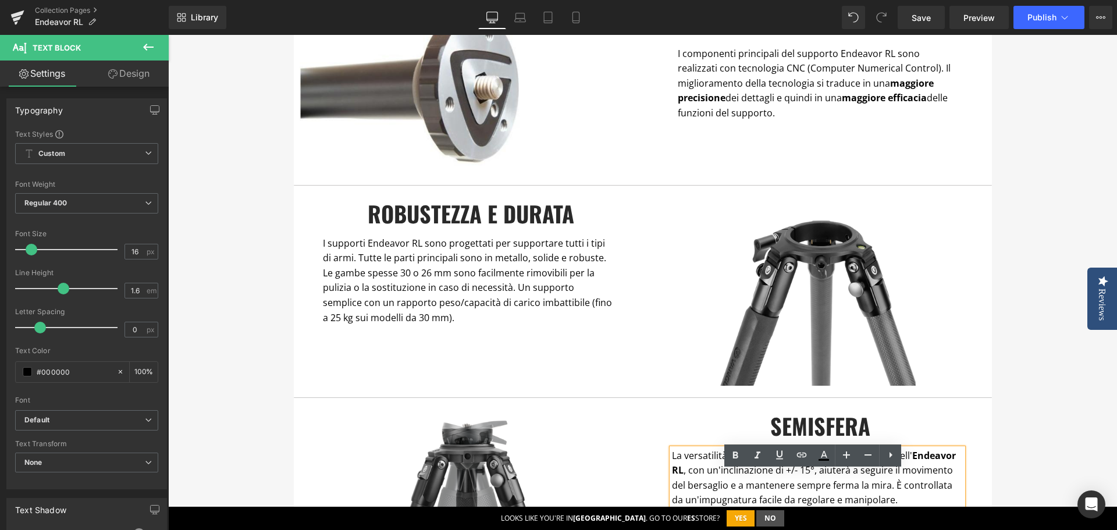
scroll to position [640, 0]
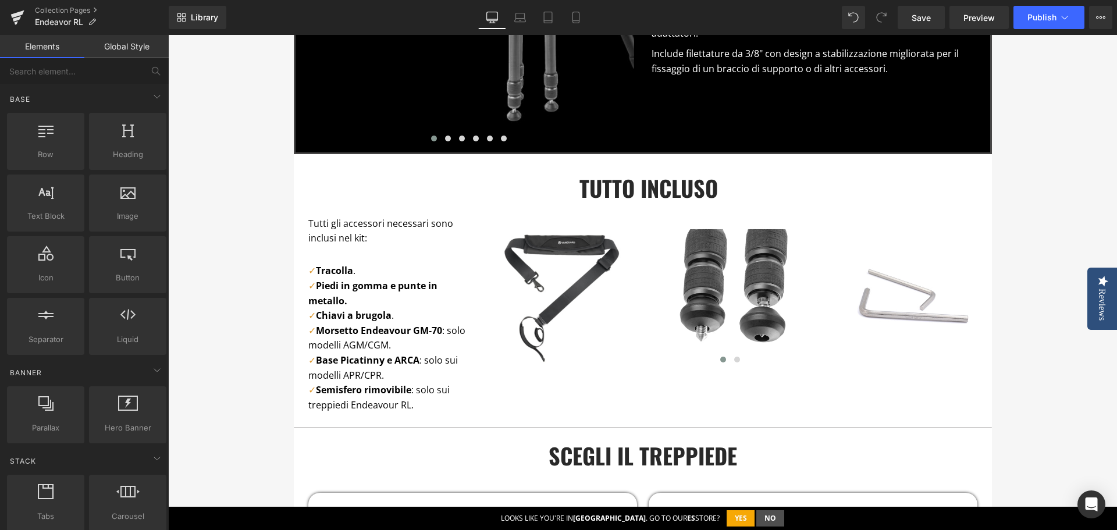
scroll to position [1280, 0]
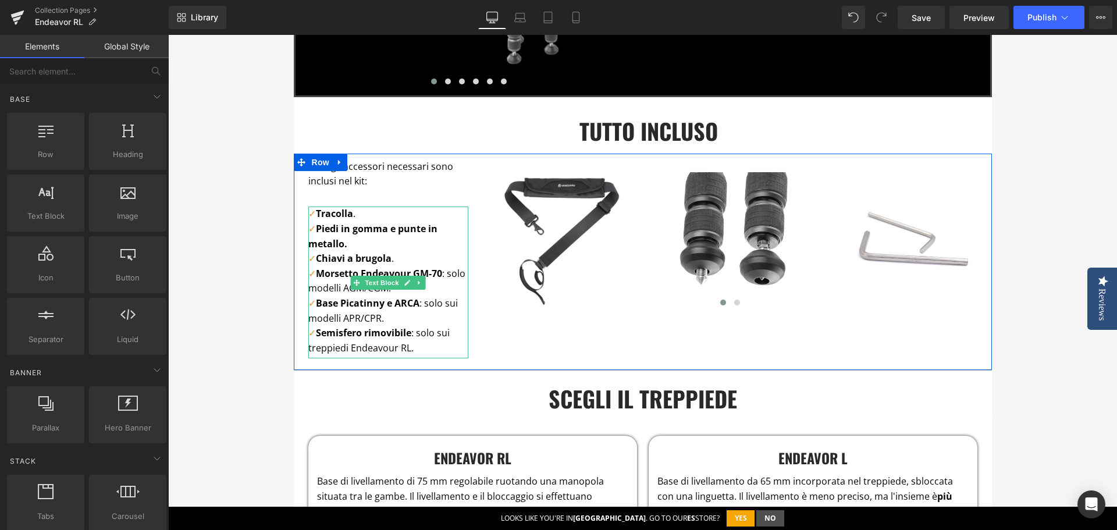
click at [430, 346] on p "✓ Semisfero rimovibile : solo sui treppiedi Endeavour RL." at bounding box center [388, 341] width 160 height 30
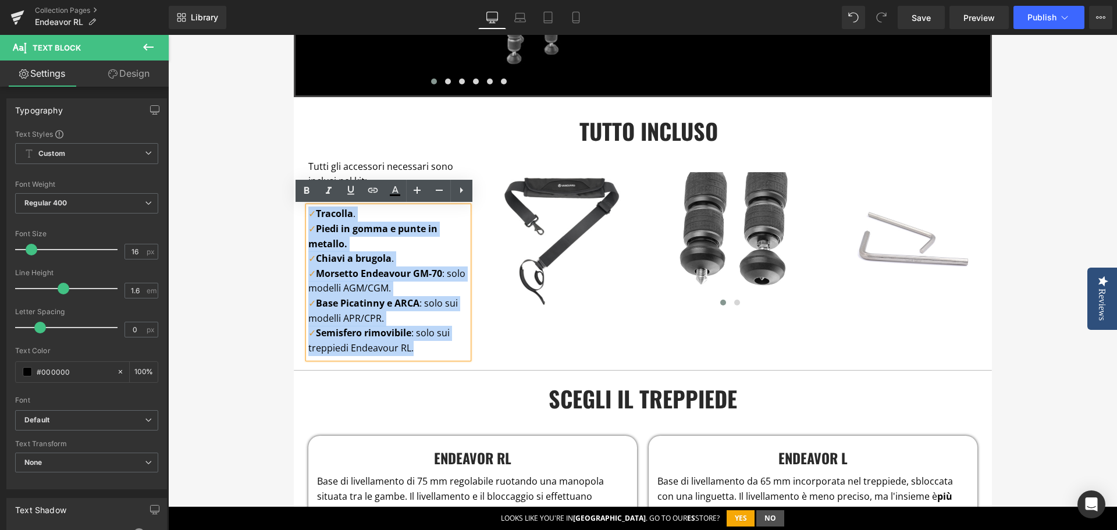
drag, startPoint x: 430, startPoint y: 350, endPoint x: 292, endPoint y: 219, distance: 189.4
click at [294, 219] on div "Tutti gli accessori necessari sono inclusi nel kit: Text Block ✓ Tracolla . ✓ P…" at bounding box center [381, 259] width 175 height 200
copy div "✓ Tracolla . ✓ Piedi in gomma e punte in metallo. ✓ Chiavi a brugola . ✓ Morset…"
click at [361, 197] on p at bounding box center [388, 196] width 160 height 15
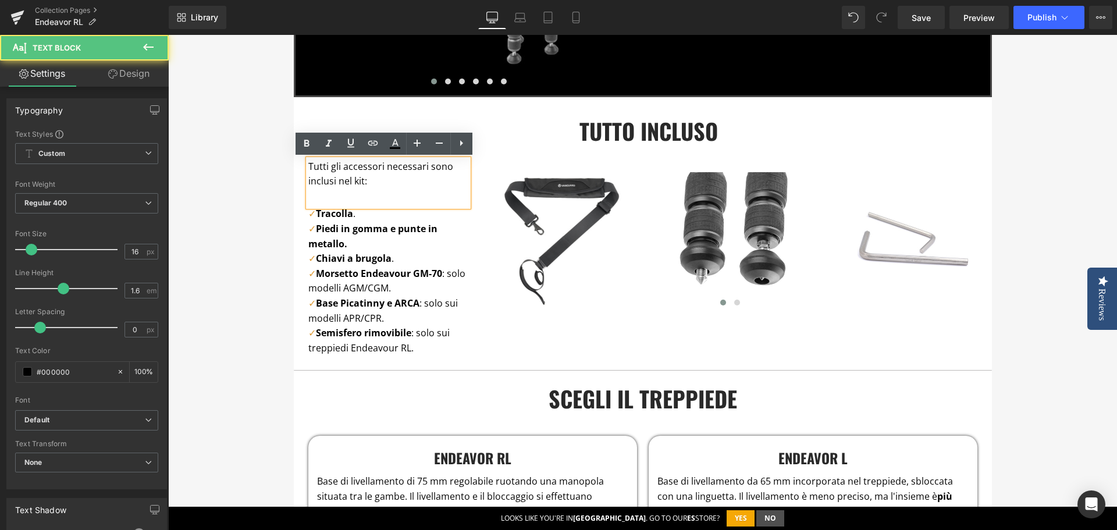
click at [342, 197] on p at bounding box center [388, 196] width 160 height 15
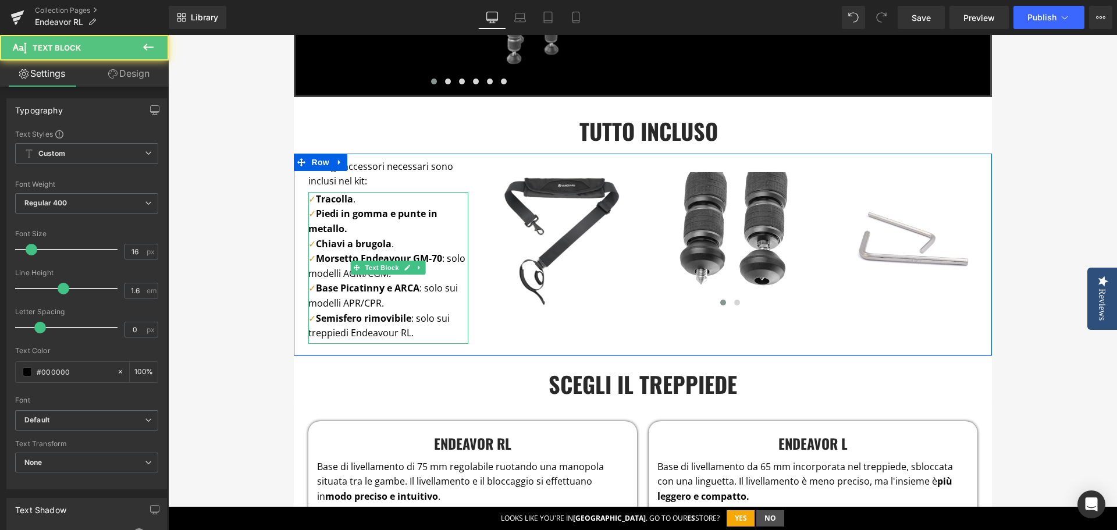
click at [369, 201] on p "✓ Tracolla ." at bounding box center [388, 199] width 160 height 15
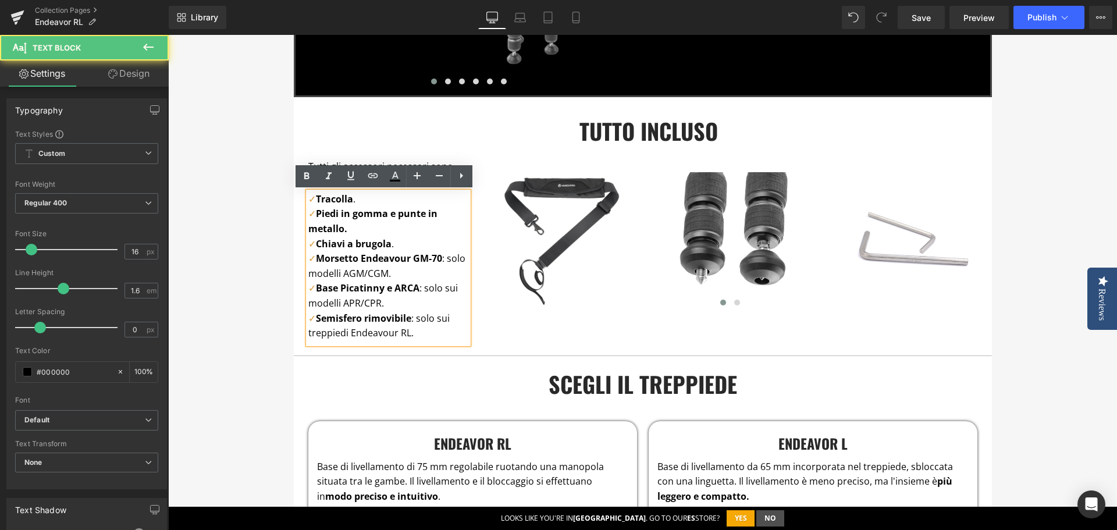
click at [380, 228] on p "✓ Piedi in gomma e punte in metallo." at bounding box center [388, 222] width 160 height 30
click at [400, 240] on p "✓ Chiavi a brugola ." at bounding box center [388, 244] width 160 height 15
click at [409, 271] on p "✓ Morsetto Endeavour GM-70 : solo modelli AGM/CGM." at bounding box center [388, 266] width 160 height 30
drag, startPoint x: 359, startPoint y: 255, endPoint x: 410, endPoint y: 261, distance: 51.5
click at [410, 261] on span "Morsetto Endeavour GM-70" at bounding box center [379, 258] width 126 height 13
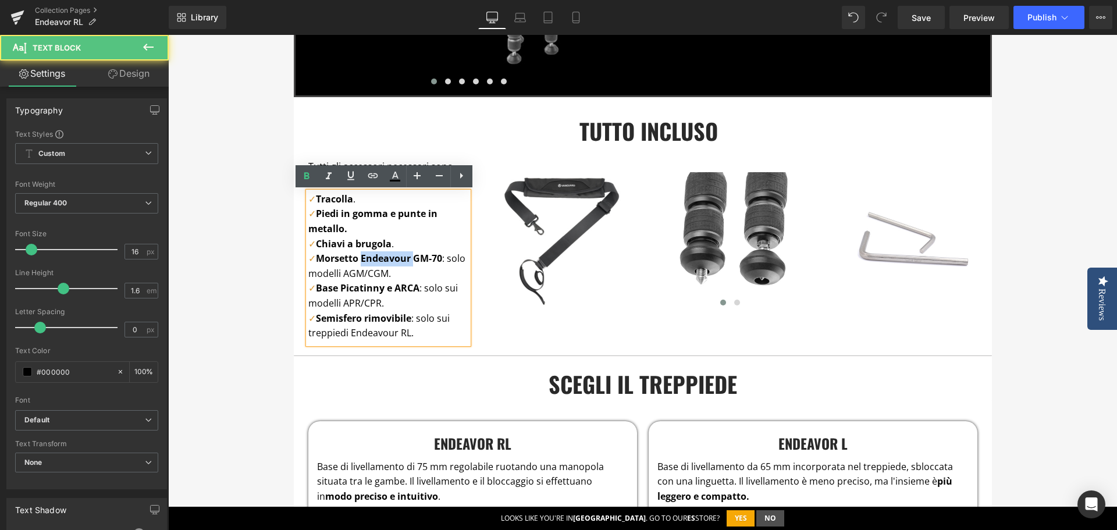
click at [358, 259] on span "Morsetto Endeavour GM-70" at bounding box center [379, 258] width 126 height 13
click at [358, 260] on span "Morsetto Endeavour GM-70" at bounding box center [379, 258] width 126 height 13
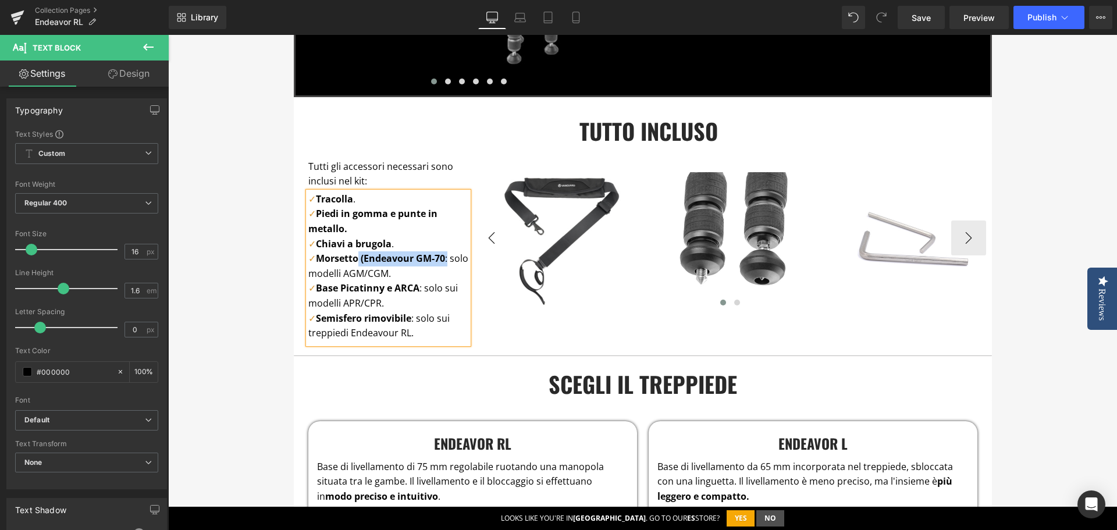
drag, startPoint x: 357, startPoint y: 258, endPoint x: 444, endPoint y: 255, distance: 87.4
click at [444, 255] on div "Tutti gli accessori necessari sono inclusi nel kit: Text Block ✓ Tracolla . ✓ P…" at bounding box center [643, 255] width 698 height 202
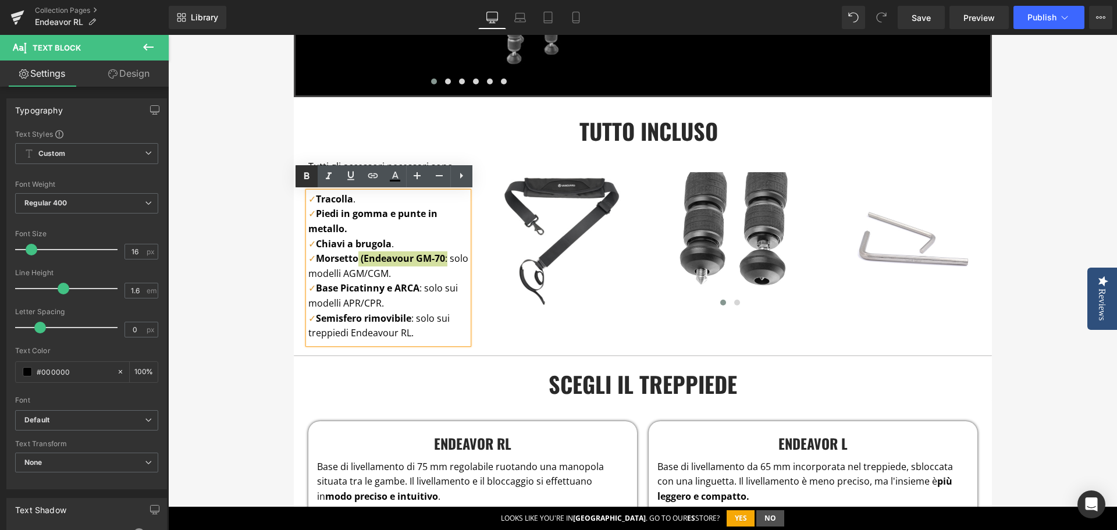
click at [311, 173] on icon at bounding box center [307, 176] width 14 height 14
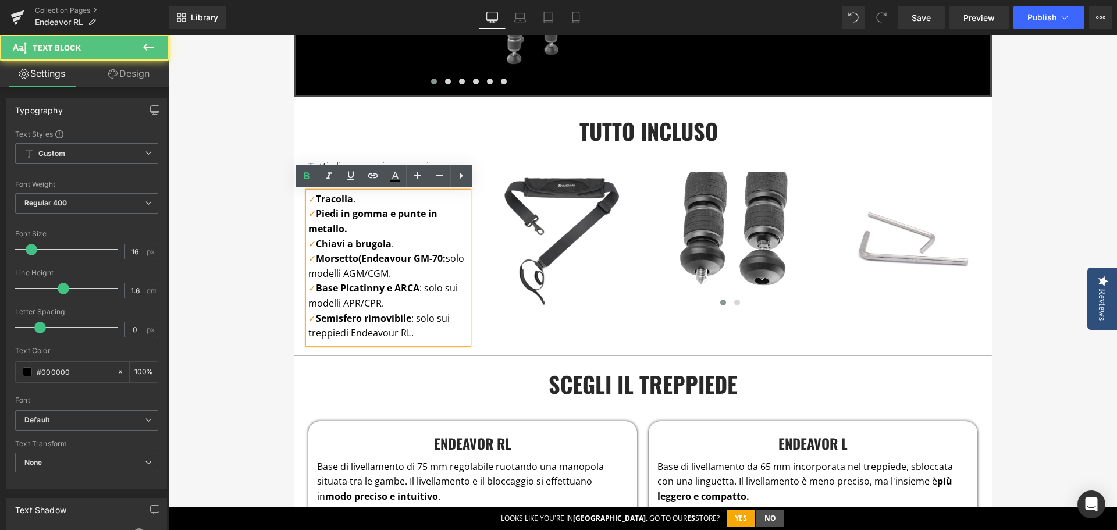
drag, startPoint x: 359, startPoint y: 259, endPoint x: 449, endPoint y: 255, distance: 90.3
click at [449, 255] on p "✓ Morsetto (Endeavour GM-70: solo modelli AGM/CGM." at bounding box center [388, 266] width 160 height 30
click at [306, 175] on icon at bounding box center [306, 175] width 5 height 7
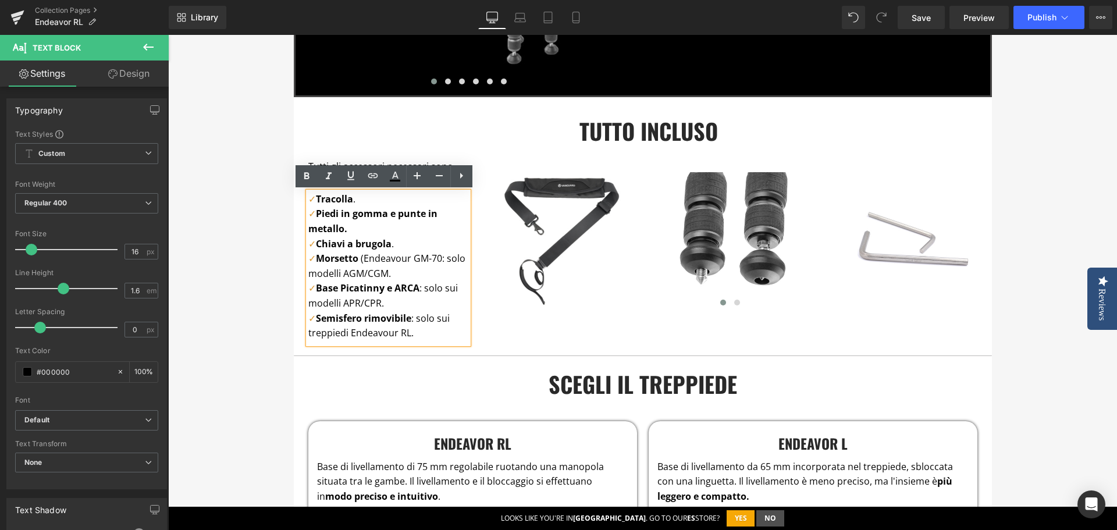
click at [435, 268] on p "✓ Morsetto (Endeavour GM-70: solo modelli AGM/CGM." at bounding box center [388, 266] width 160 height 30
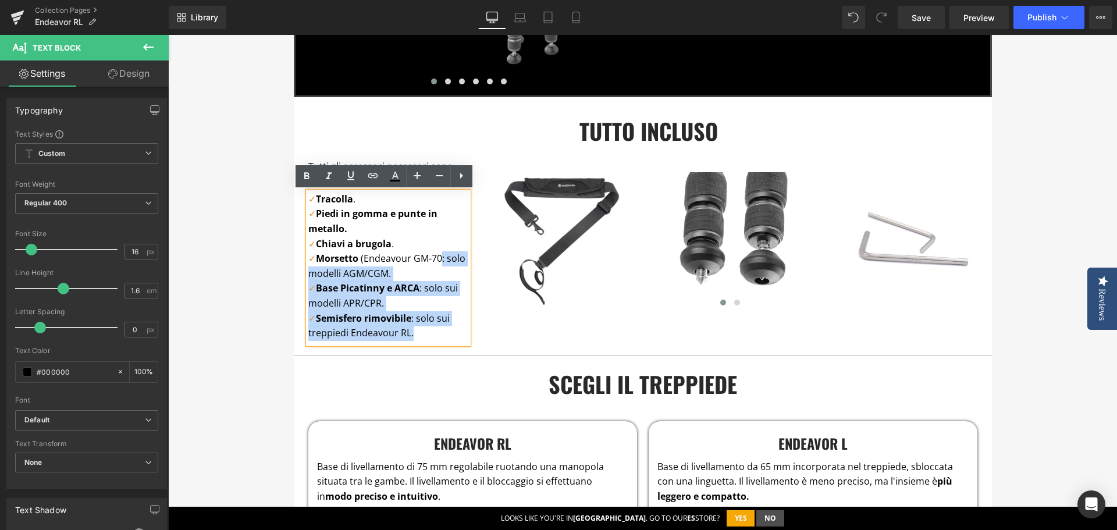
drag, startPoint x: 439, startPoint y: 260, endPoint x: 412, endPoint y: 331, distance: 76.1
click at [412, 331] on div "✓ Tracolla . ✓ Piedi in gomma e punte in metallo. ✓ Chiavi a brugola . ✓ Morset…" at bounding box center [388, 268] width 160 height 152
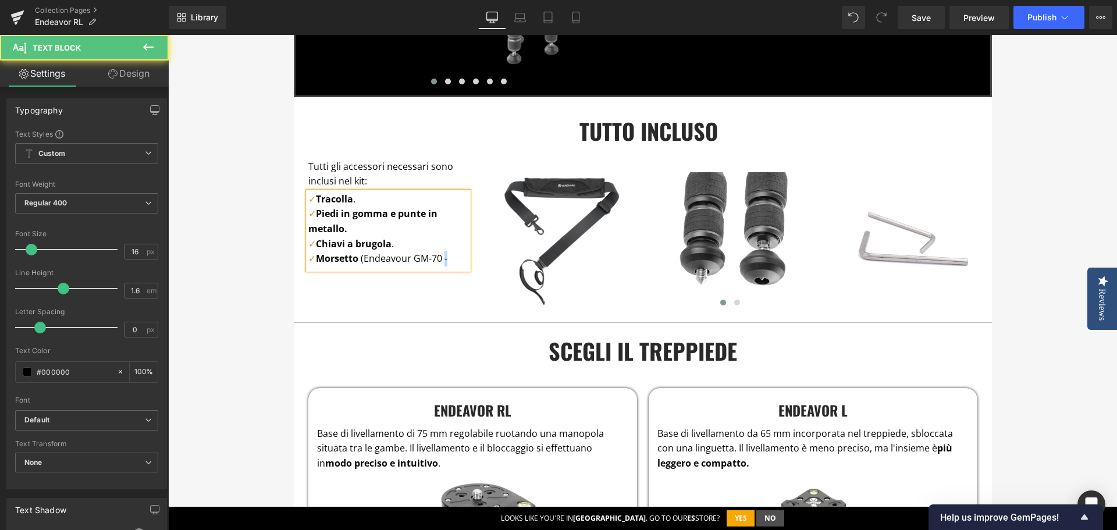
click at [445, 260] on p "✓ Morsetto (Endeavour GM-70 -" at bounding box center [388, 258] width 160 height 15
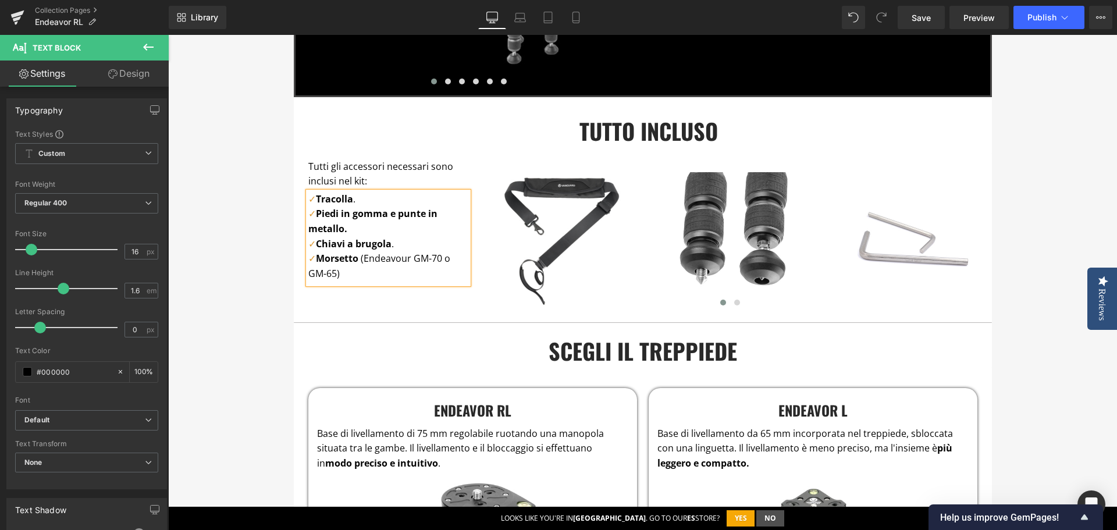
click at [333, 273] on p "✓ Morsetto (Endeavour GM-70 o GM-65)" at bounding box center [388, 266] width 160 height 30
drag, startPoint x: 441, startPoint y: 272, endPoint x: 359, endPoint y: 254, distance: 84.0
click at [359, 254] on p "✓ Morsetto (Endeavour GM-70 o GM-65, depende del modelo)" at bounding box center [388, 266] width 160 height 30
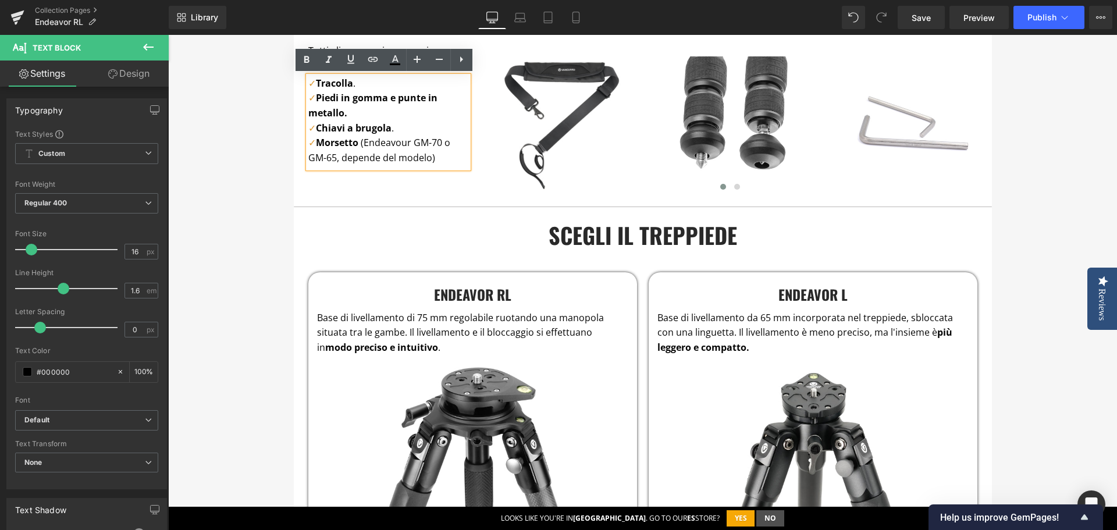
scroll to position [1397, 0]
click at [420, 165] on p "✓ Morsetto (Endeavour GM-70 o GM-65, depende del modelo)" at bounding box center [388, 150] width 160 height 30
drag, startPoint x: 393, startPoint y: 152, endPoint x: 363, endPoint y: 143, distance: 32.2
click at [363, 143] on p "✓ Morsetto (Endeavour GM-70 o GM-65, depende del modelo)" at bounding box center [388, 150] width 160 height 30
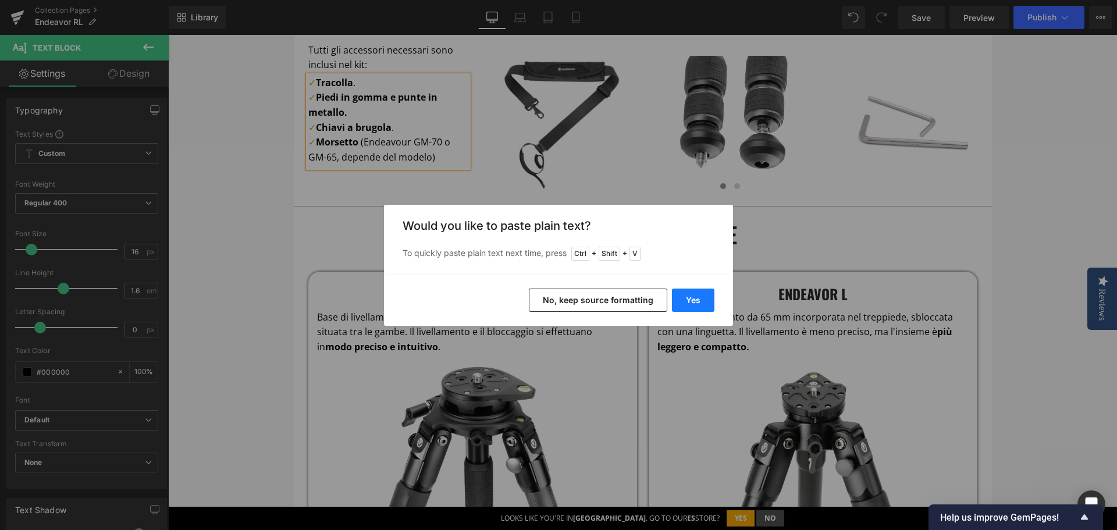
click at [712, 301] on button "Yes" at bounding box center [693, 300] width 42 height 23
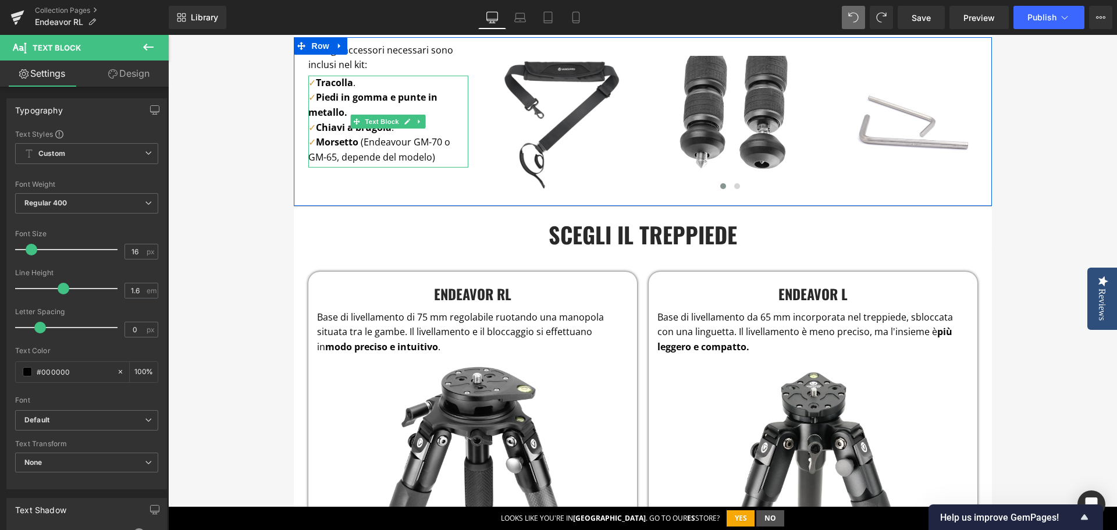
click at [347, 157] on p "✓ Morsetto (Endeavour GM-70 o GM-65, depende del modelo)" at bounding box center [388, 150] width 160 height 30
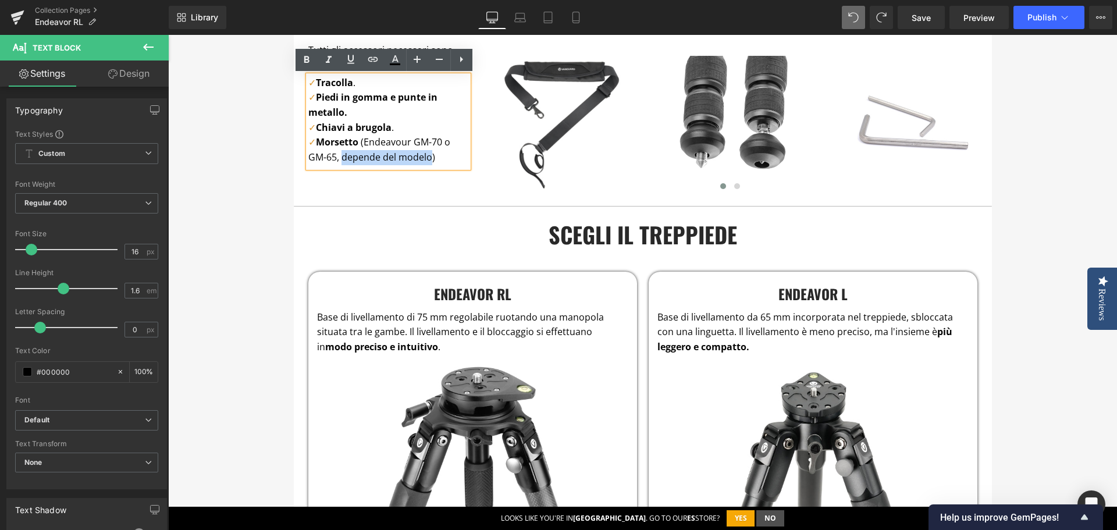
drag, startPoint x: 339, startPoint y: 158, endPoint x: 427, endPoint y: 161, distance: 87.9
click at [427, 161] on p "✓ Morsetto (Endeavour GM-70 o GM-65, depende del modelo)" at bounding box center [388, 150] width 160 height 30
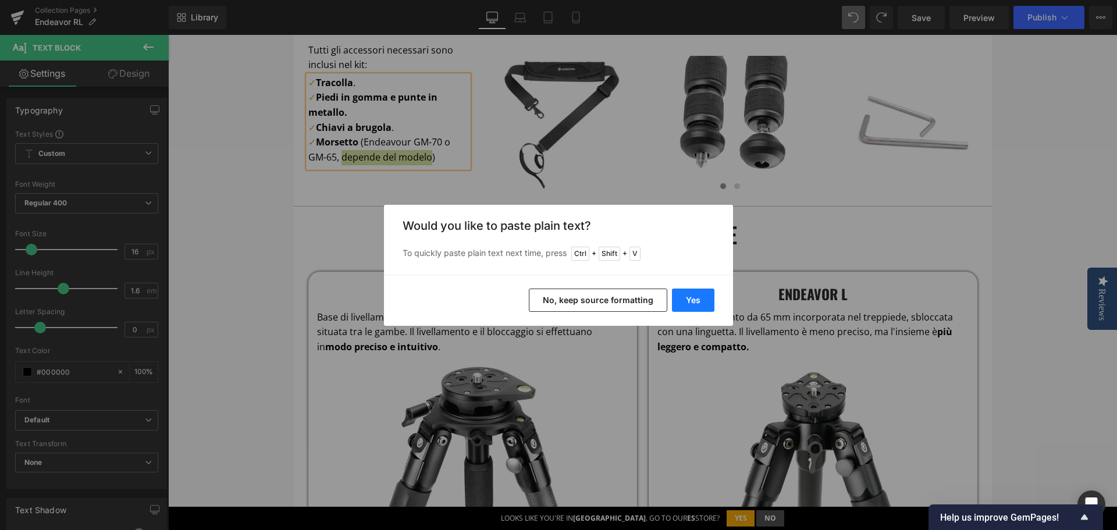
click at [697, 297] on button "Yes" at bounding box center [693, 300] width 42 height 23
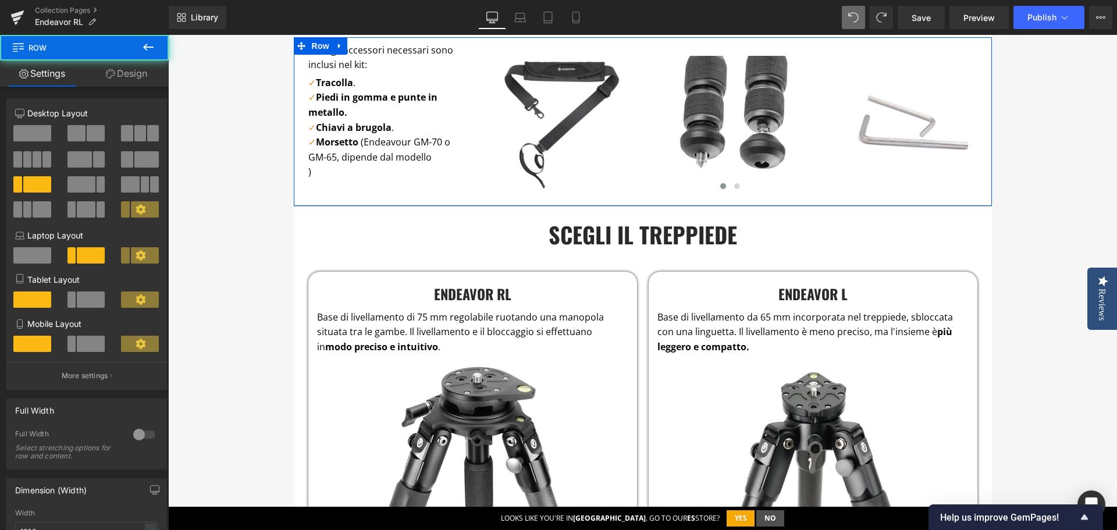
click at [303, 172] on div "Tutti gli accessori necessari sono inclusi nel kit: Text Block ✓ Tracolla . ✓ P…" at bounding box center [381, 113] width 175 height 140
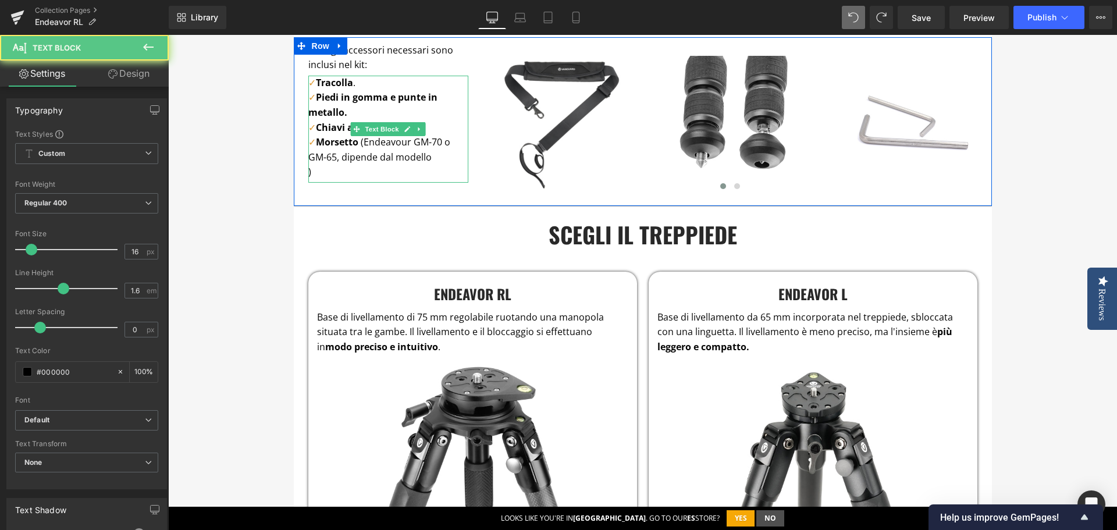
click at [308, 171] on p ")" at bounding box center [388, 172] width 160 height 15
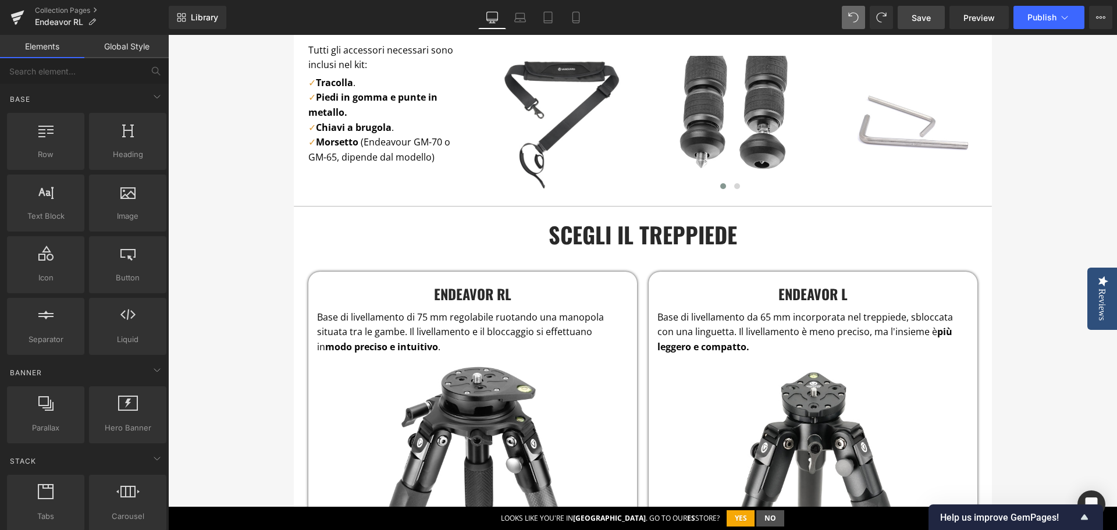
drag, startPoint x: 922, startPoint y: 21, endPoint x: 925, endPoint y: 151, distance: 129.8
click at [922, 21] on span "Save" at bounding box center [921, 18] width 19 height 12
